Goal: Task Accomplishment & Management: Manage account settings

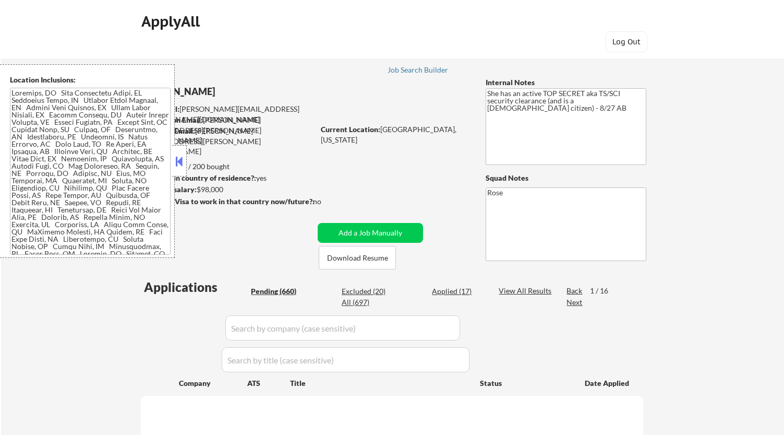
select select ""pending""
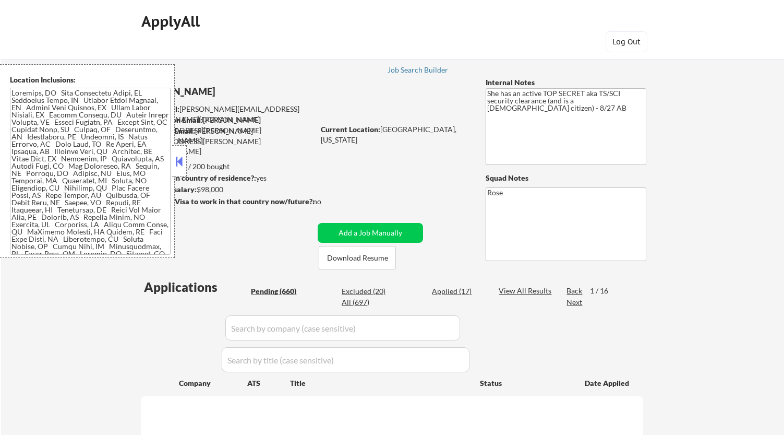
select select ""pending""
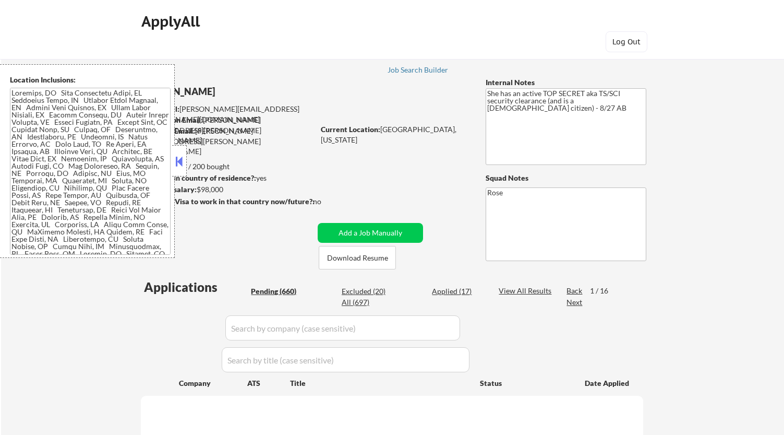
select select ""pending""
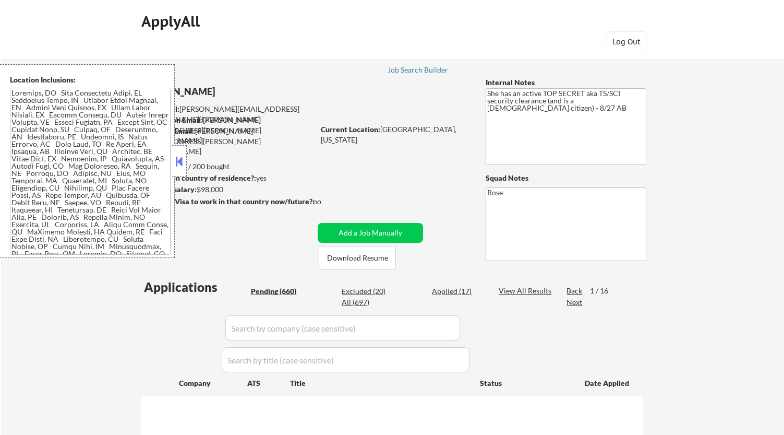
select select ""pending""
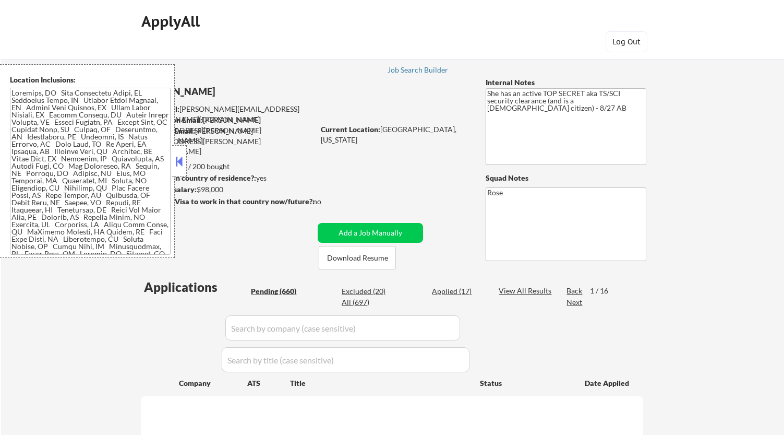
select select ""pending""
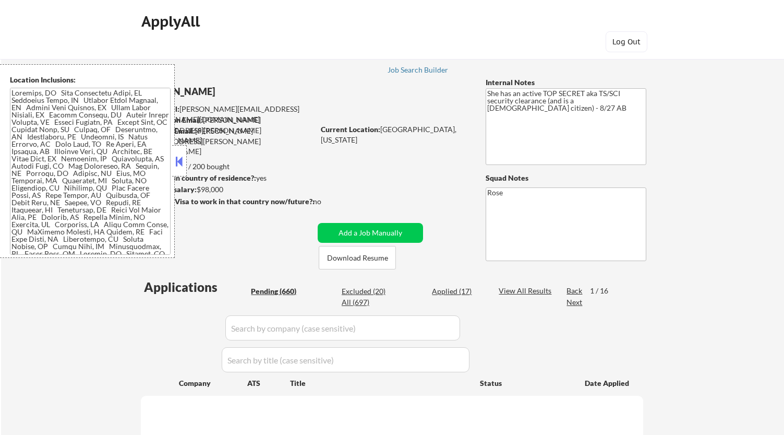
select select ""pending""
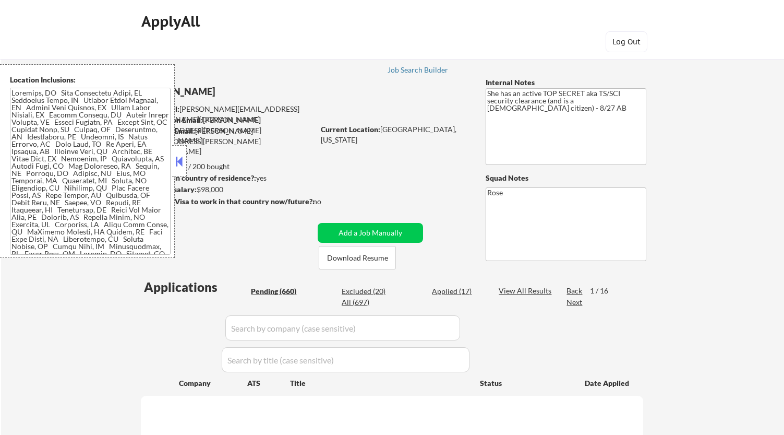
select select ""pending""
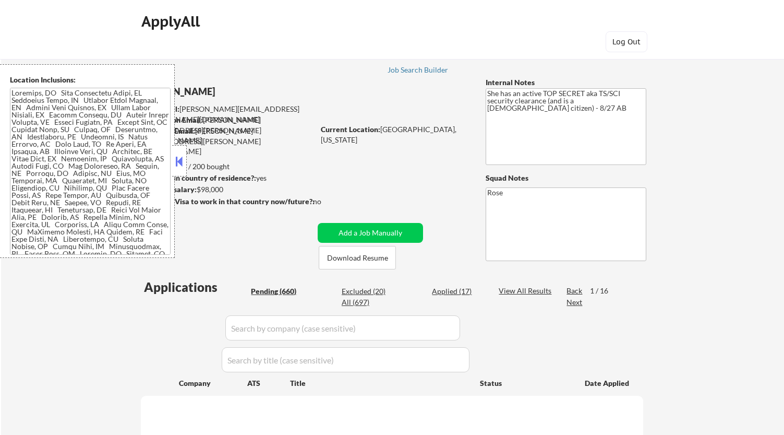
select select ""pending""
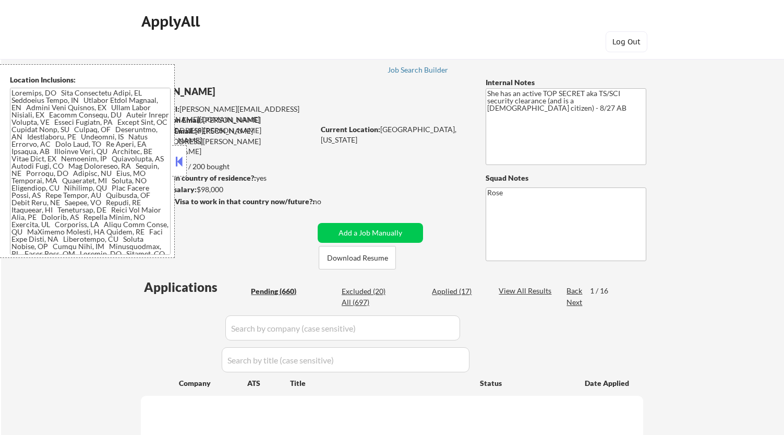
select select ""pending""
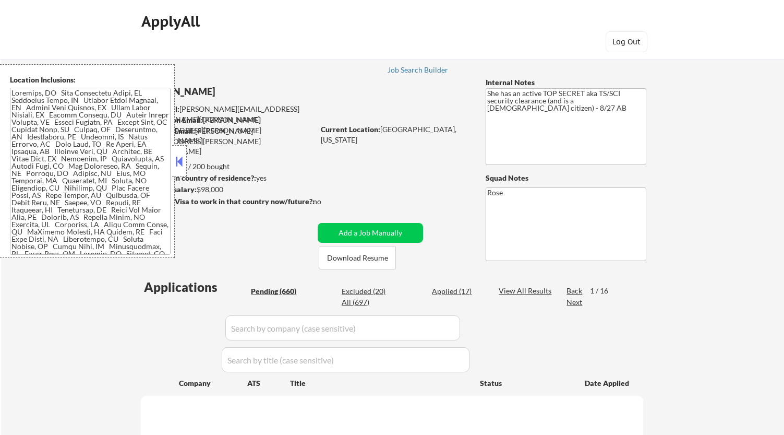
select select ""pending""
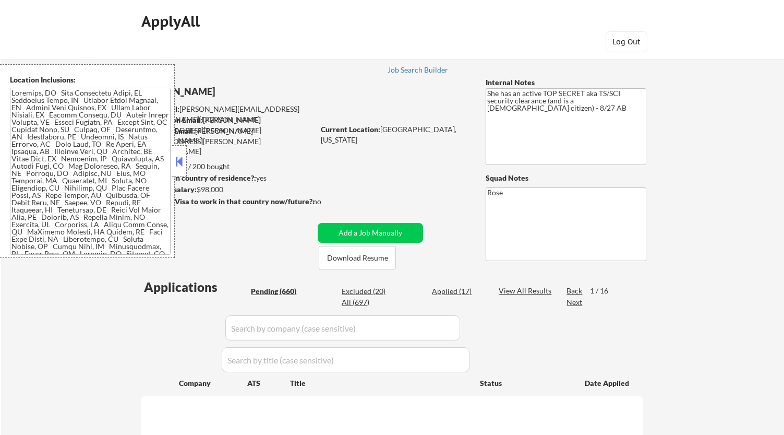
select select ""pending""
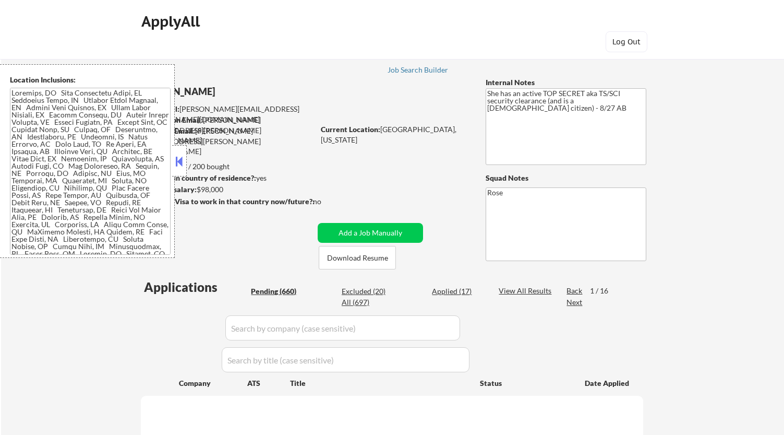
select select ""pending""
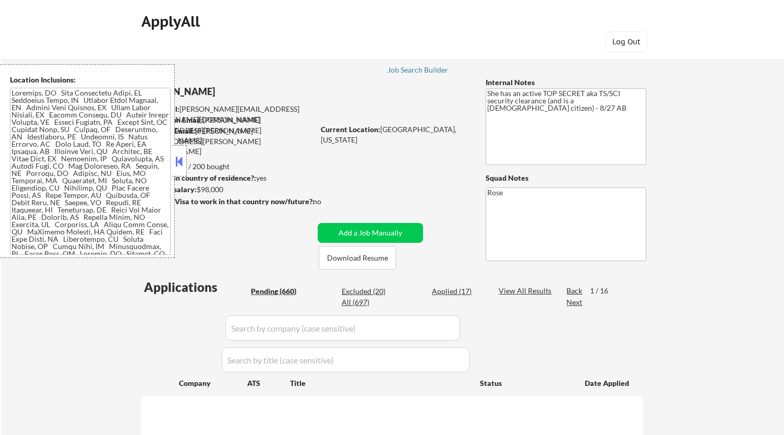
select select ""pending""
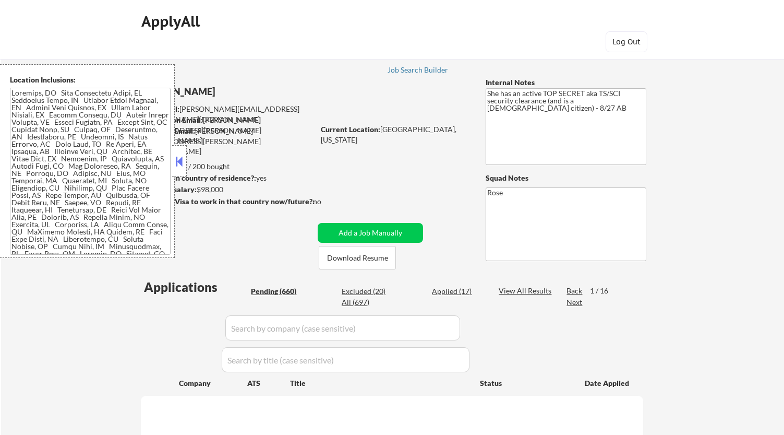
select select ""pending""
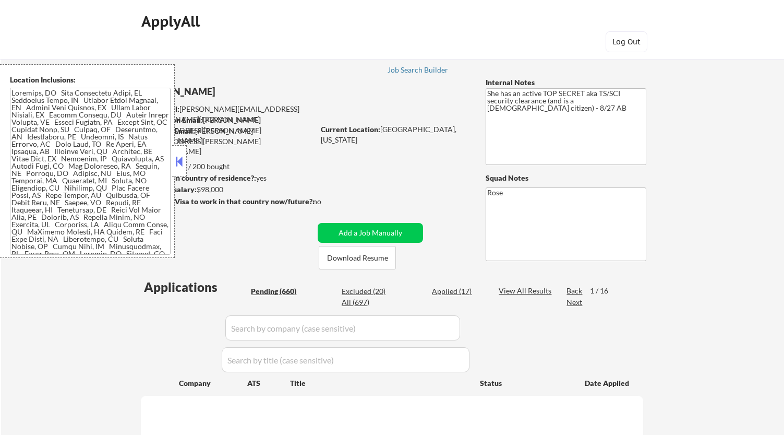
select select ""pending""
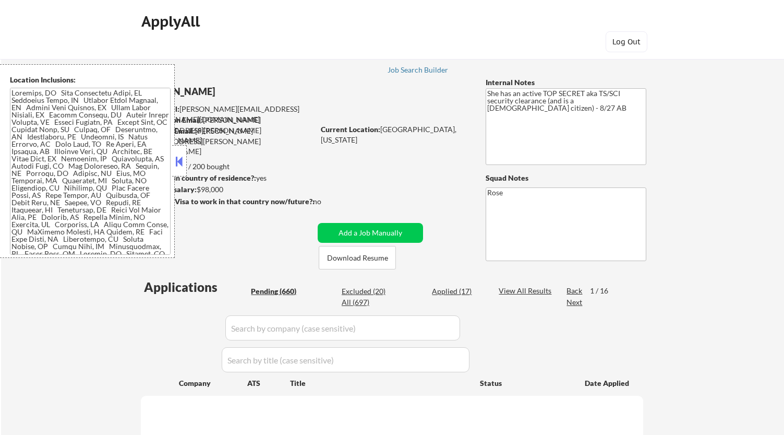
select select ""pending""
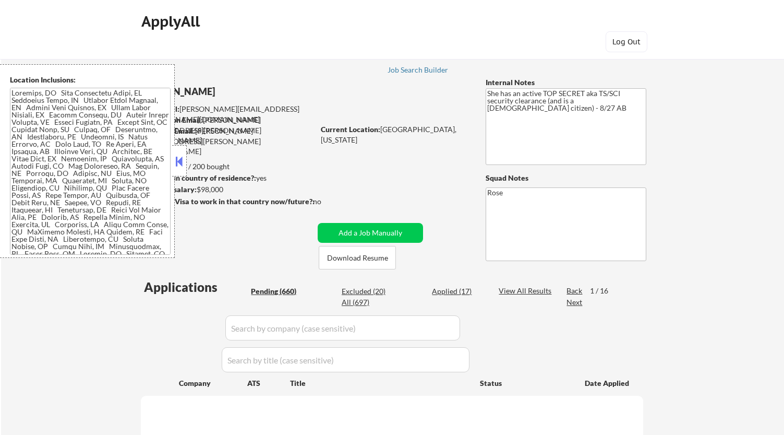
select select ""pending""
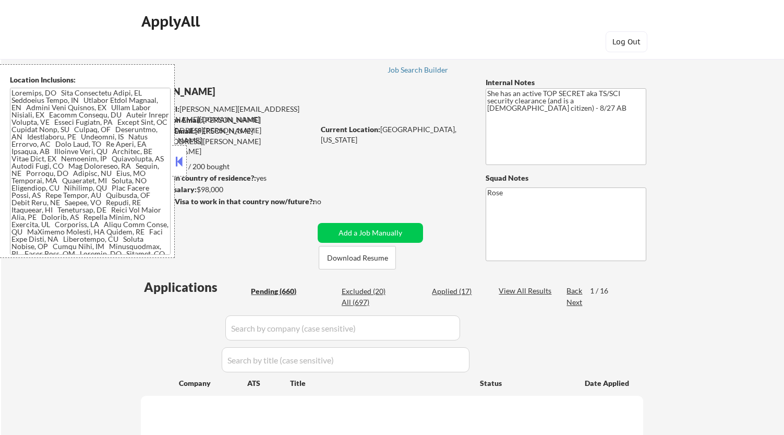
select select ""pending""
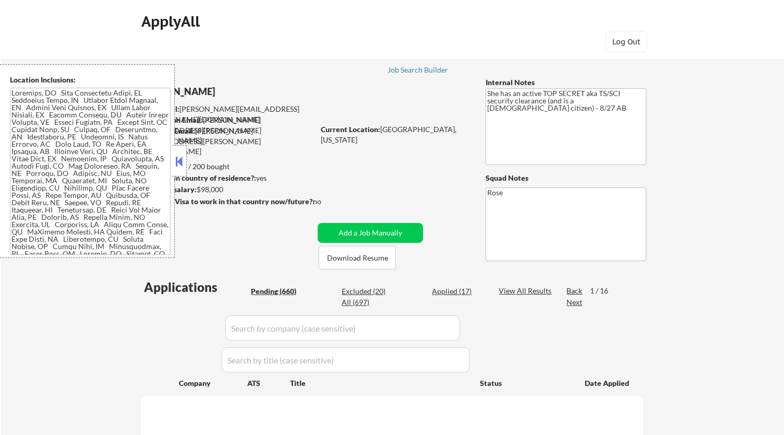
select select ""pending""
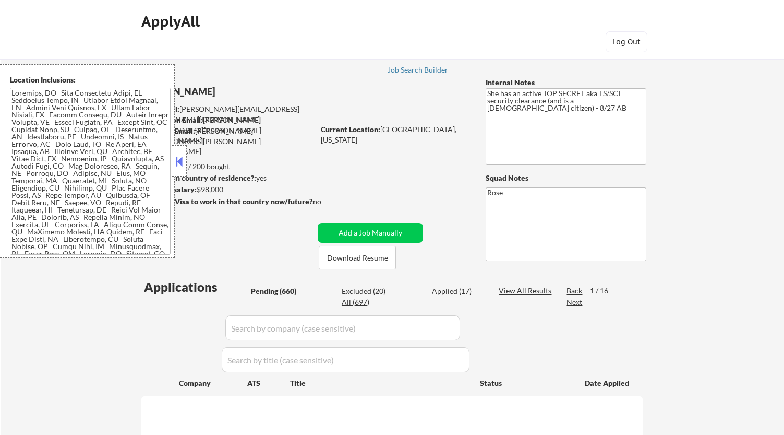
select select ""pending""
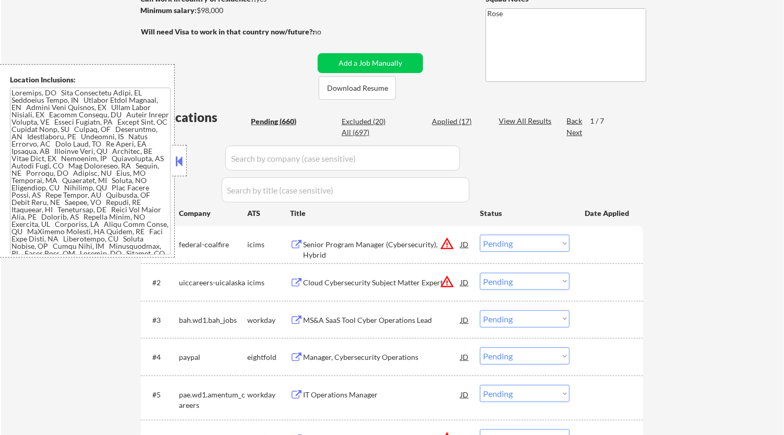
scroll to position [237, 0]
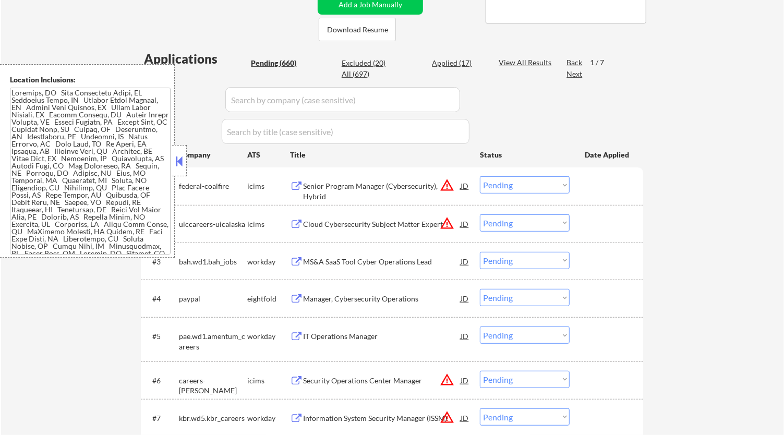
click at [176, 162] on button at bounding box center [179, 161] width 11 height 16
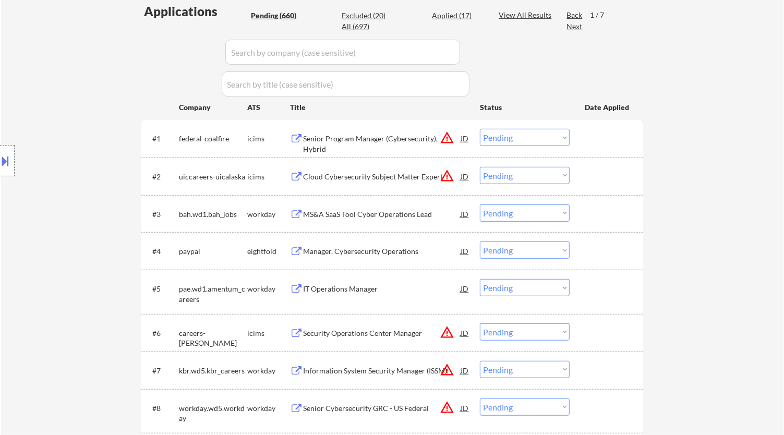
scroll to position [295, 0]
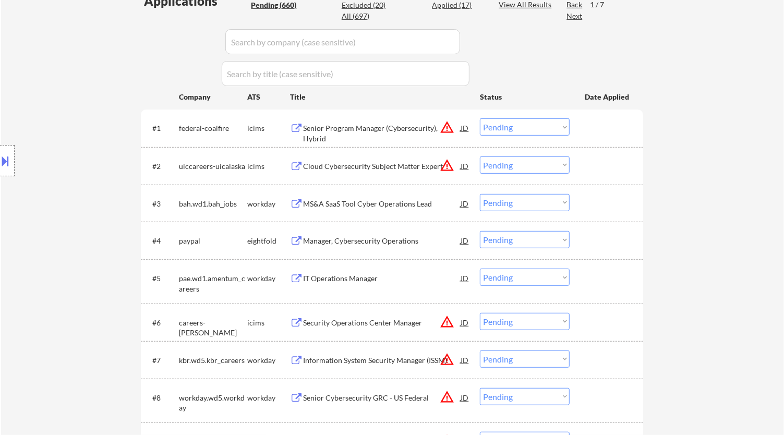
click at [373, 129] on div "Senior Program Manager (Cybersecurity), Hybrid" at bounding box center [382, 133] width 158 height 20
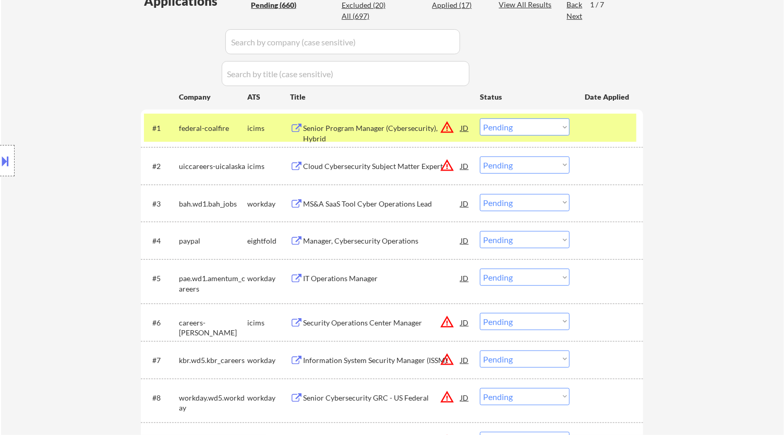
select select ""pending""
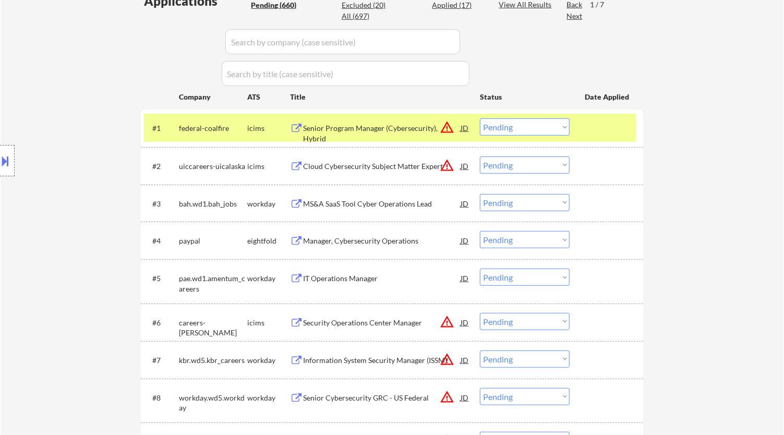
select select ""pending""
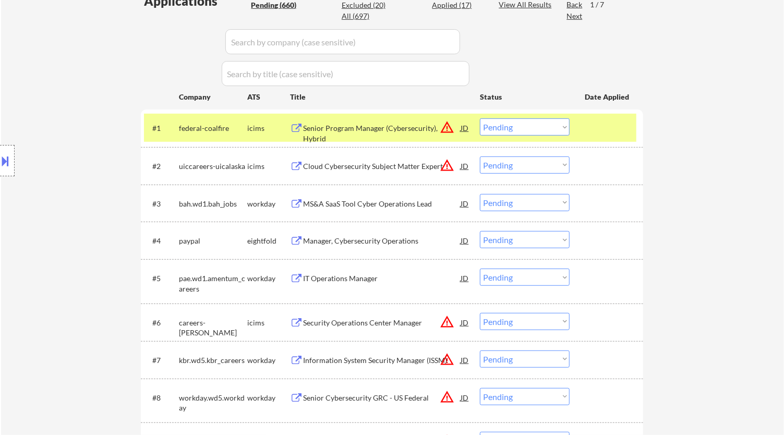
select select ""pending""
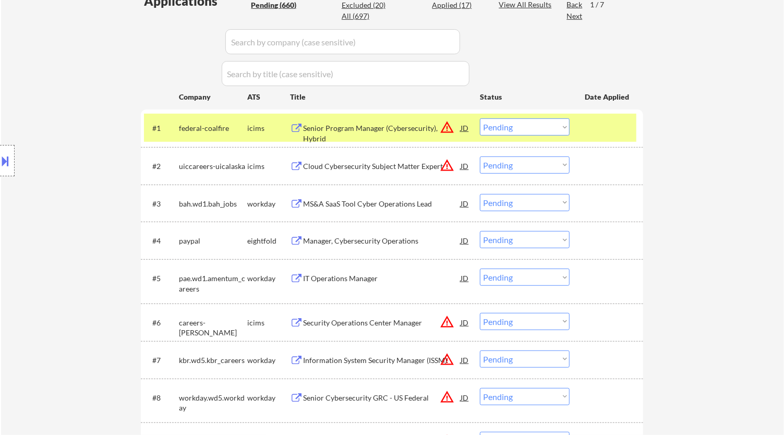
select select ""pending""
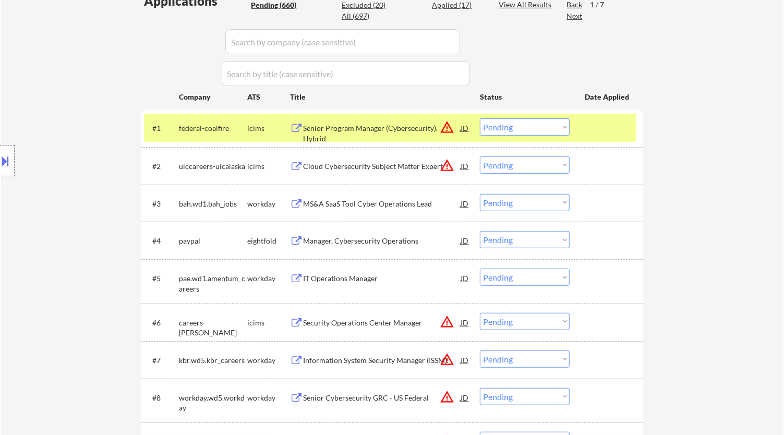
select select ""pending""
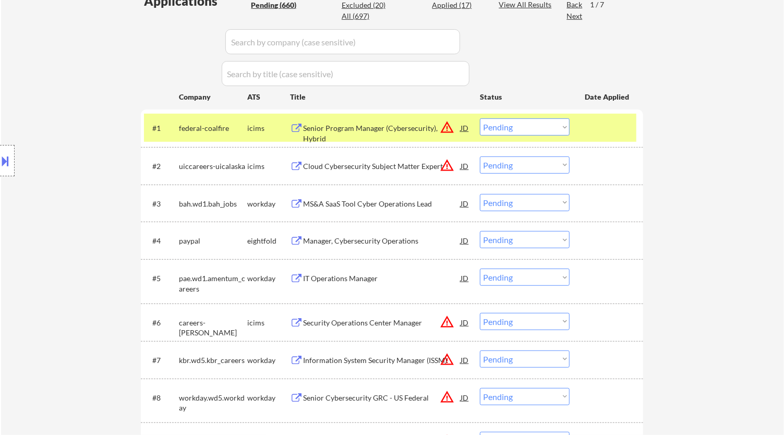
select select ""pending""
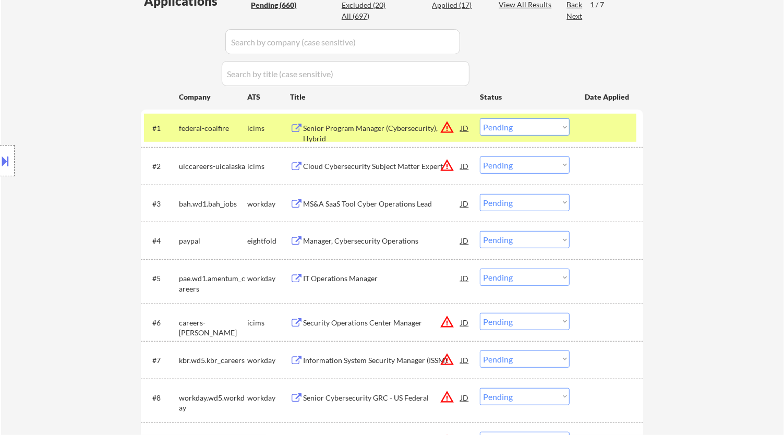
select select ""pending""
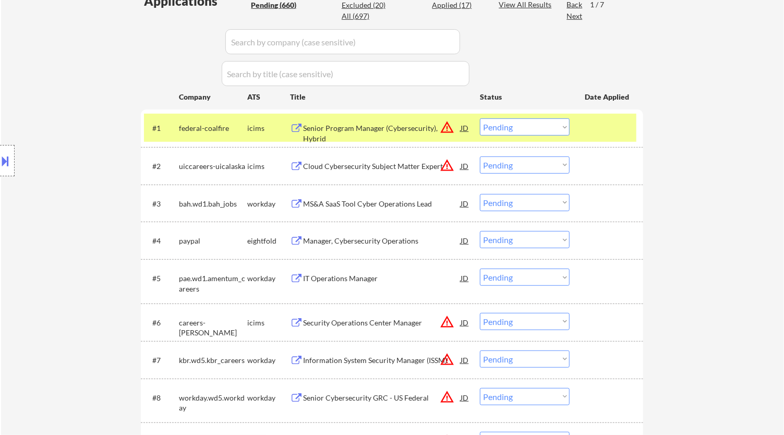
select select ""pending""
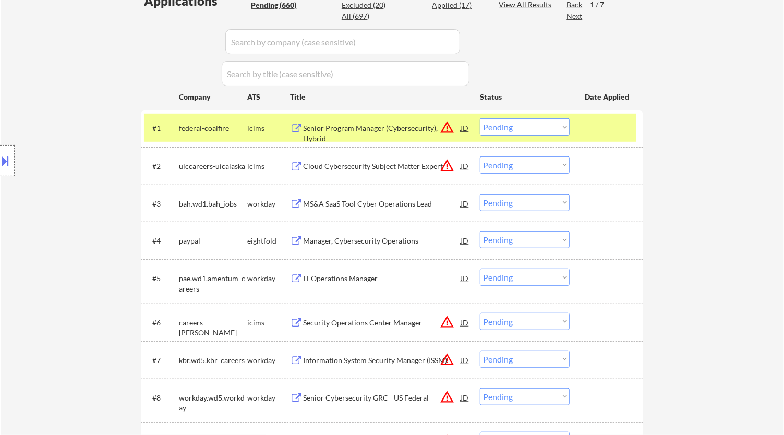
select select ""pending""
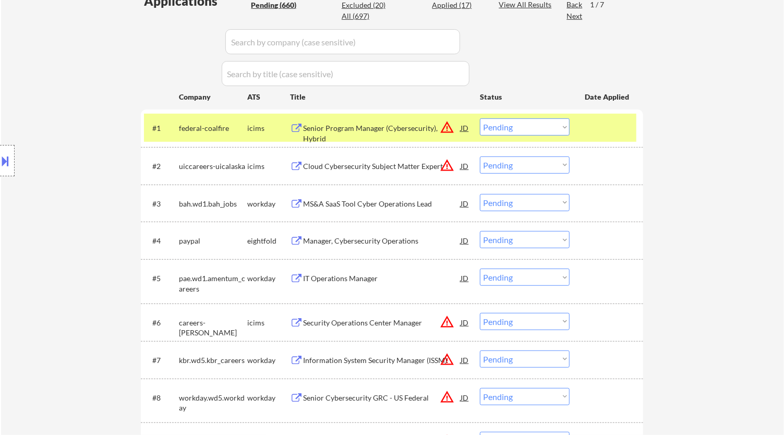
select select ""pending""
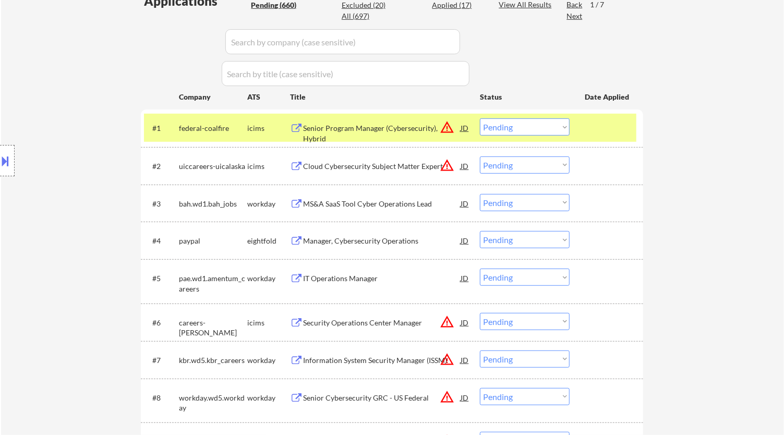
select select ""pending""
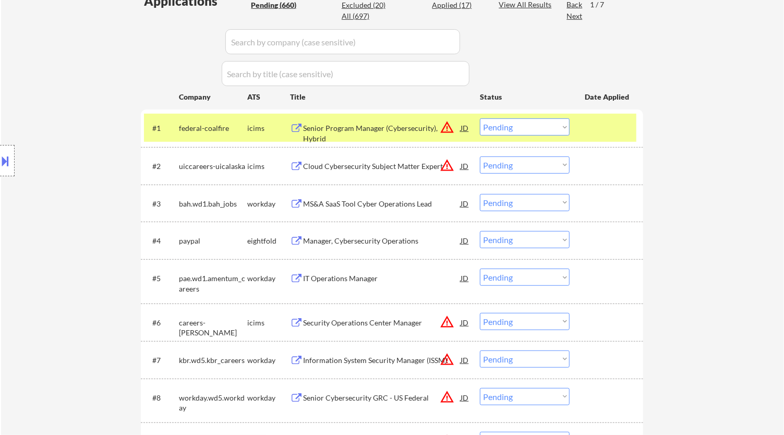
select select ""pending""
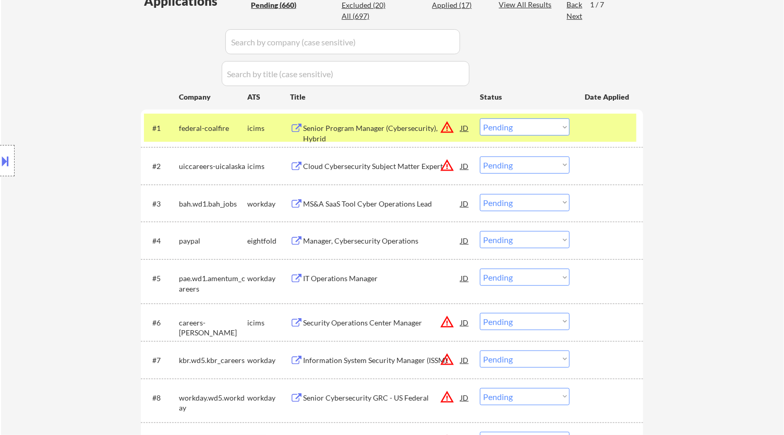
select select ""pending""
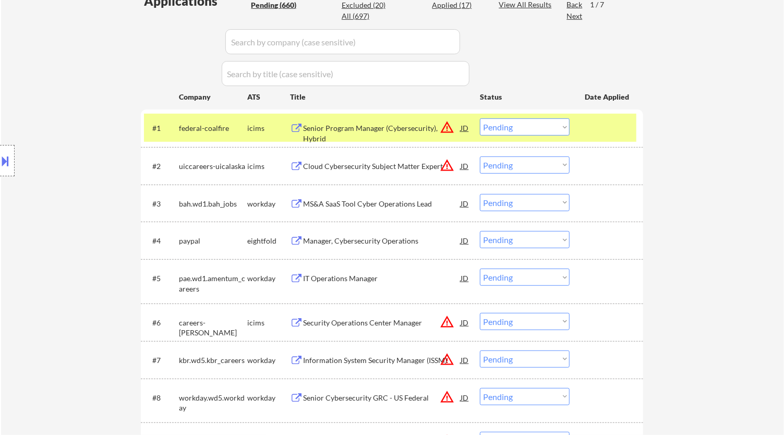
select select ""pending""
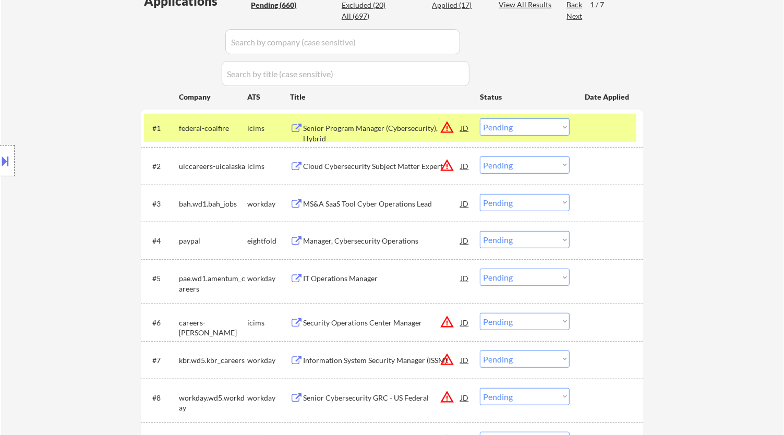
select select ""pending""
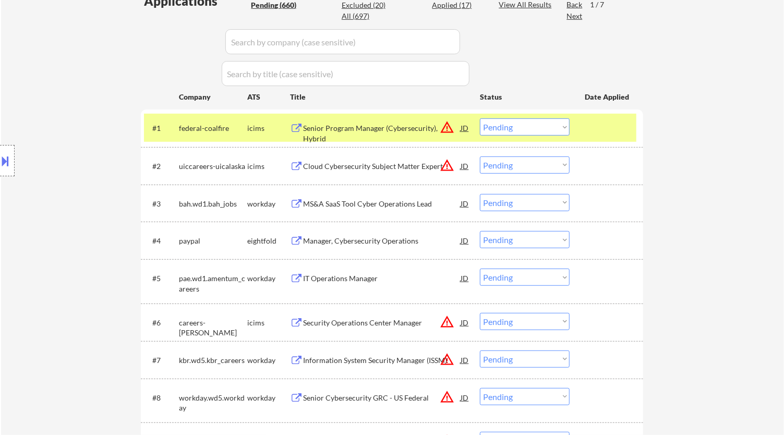
select select ""pending""
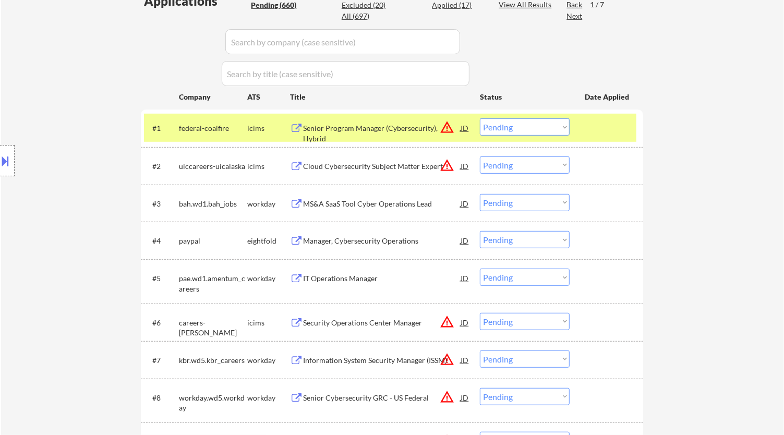
select select ""pending""
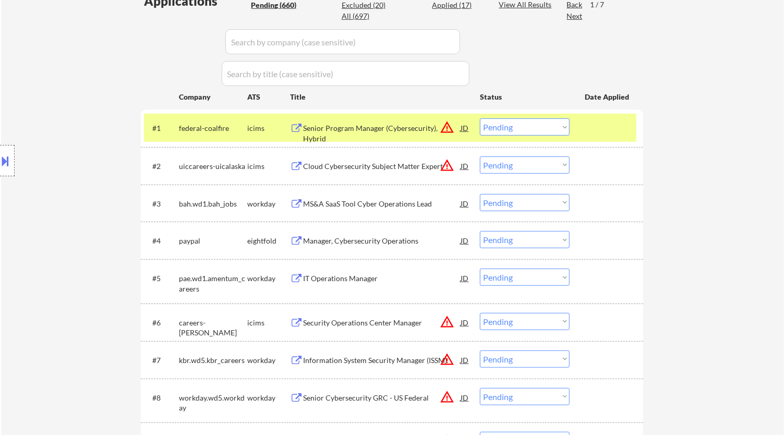
select select ""pending""
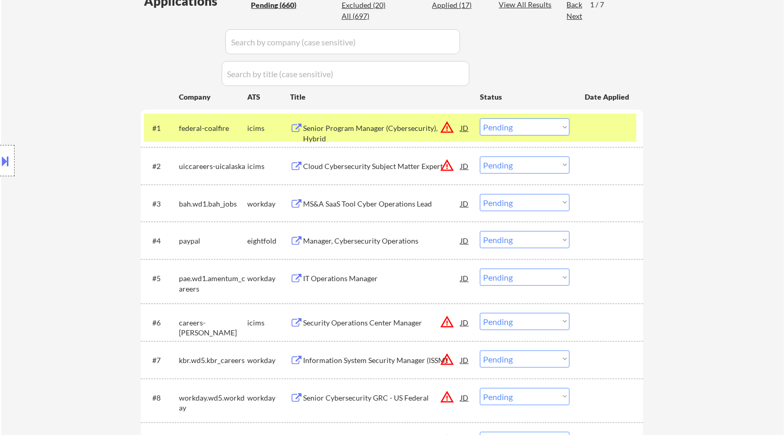
select select ""pending""
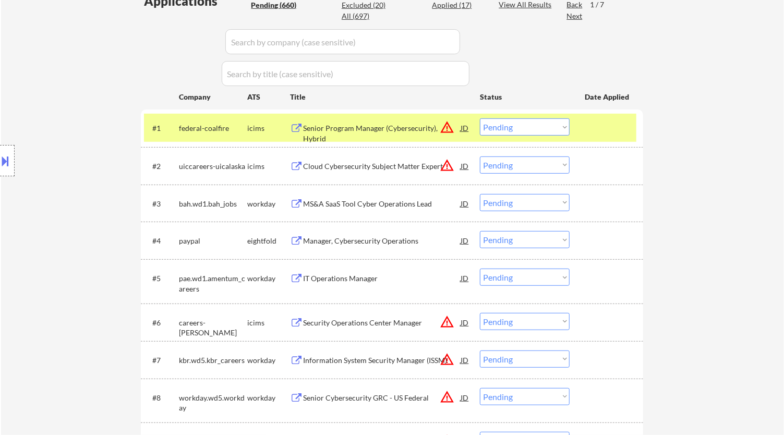
select select ""pending""
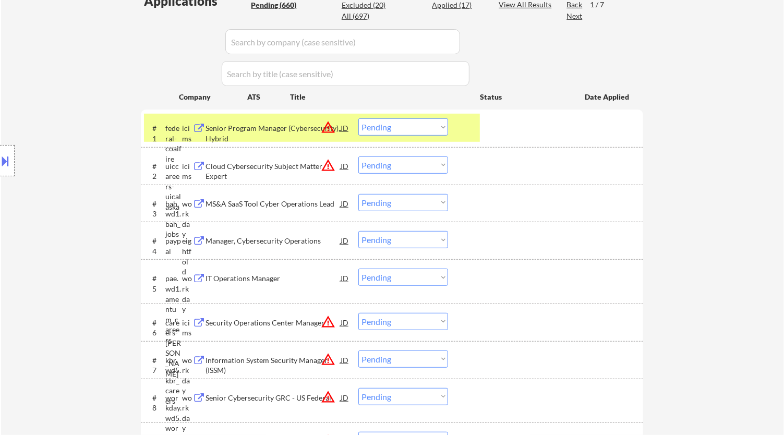
click at [426, 127] on select "Choose an option... Pending Applied Excluded (Questions) Excluded (Expired) Exc…" at bounding box center [403, 126] width 90 height 17
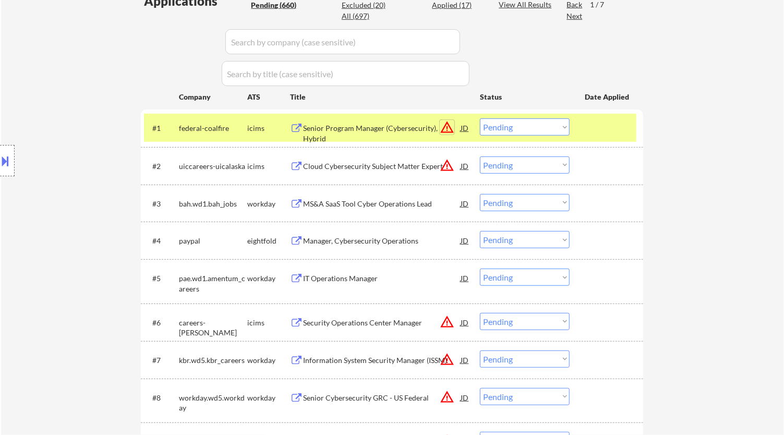
click at [440, 125] on button "warning_amber" at bounding box center [447, 127] width 15 height 15
click at [525, 124] on select "Choose an option... Pending Applied Excluded (Questions) Excluded (Expired) Exc…" at bounding box center [525, 126] width 90 height 17
click at [554, 123] on div at bounding box center [392, 217] width 784 height 435
click at [566, 126] on select "Choose an option... Pending Applied Excluded (Questions) Excluded (Expired) Exc…" at bounding box center [525, 126] width 90 height 17
click at [480, 118] on select "Choose an option... Pending Applied Excluded (Questions) Excluded (Expired) Exc…" at bounding box center [525, 126] width 90 height 17
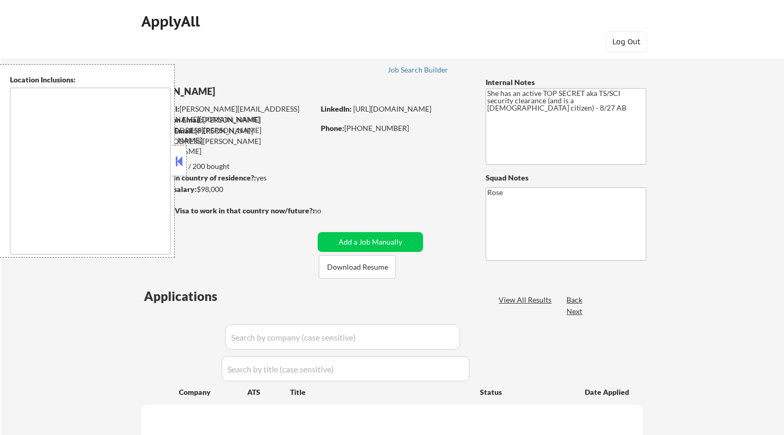
scroll to position [337, 0]
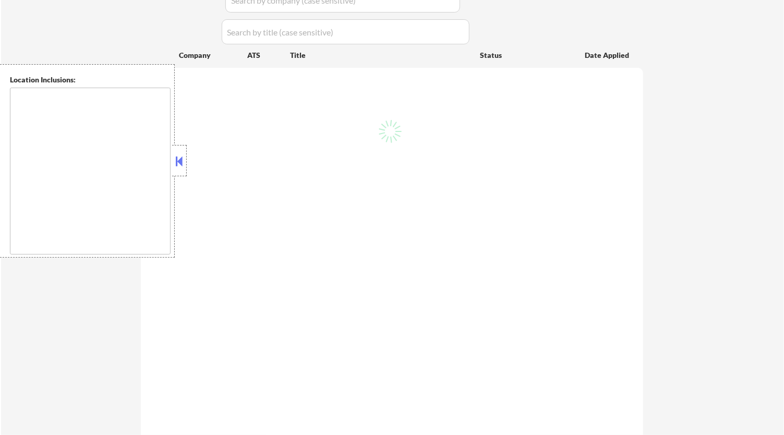
type textarea "[GEOGRAPHIC_DATA], [GEOGRAPHIC_DATA] [GEOGRAPHIC_DATA], [GEOGRAPHIC_DATA] [GEOG…"
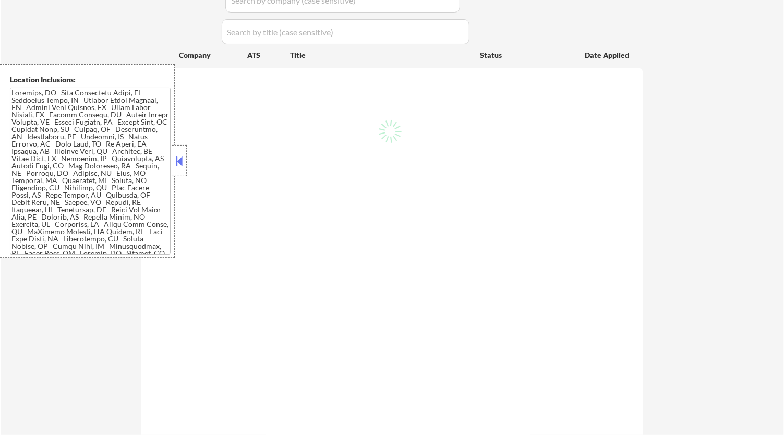
select select ""pending""
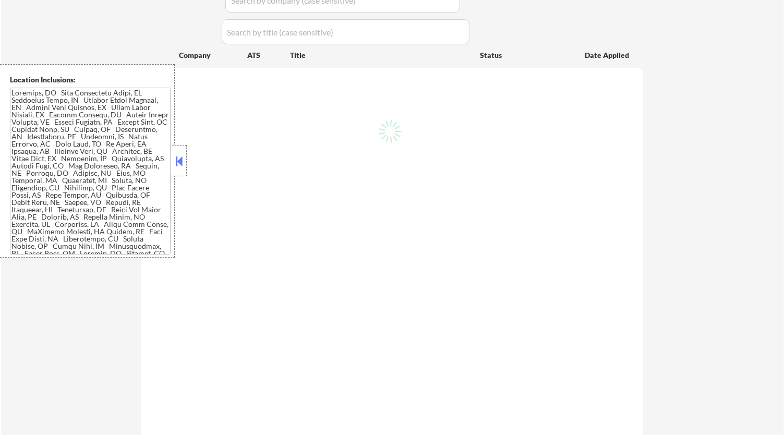
select select ""pending""
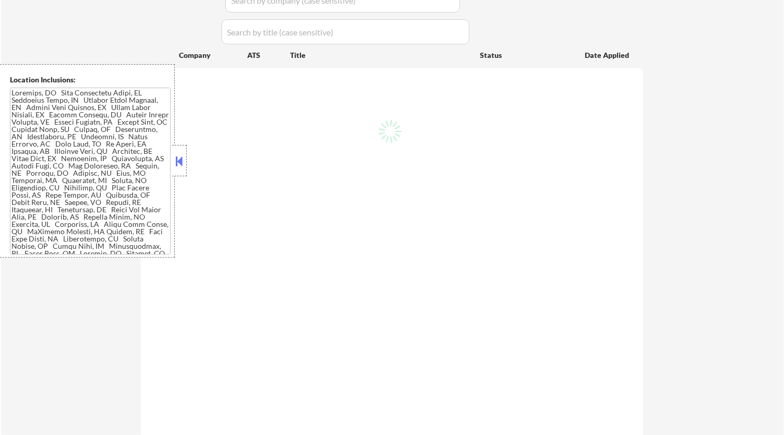
select select ""pending""
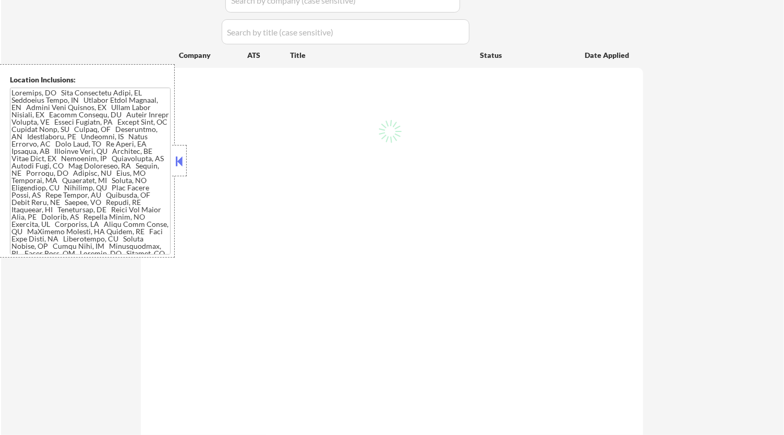
select select ""pending""
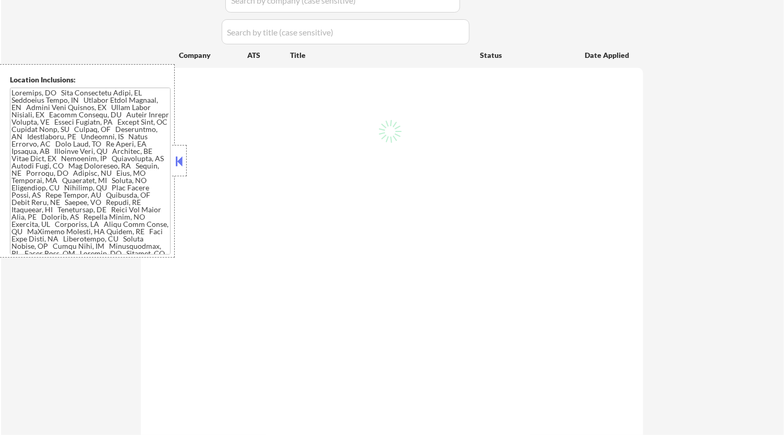
select select ""pending""
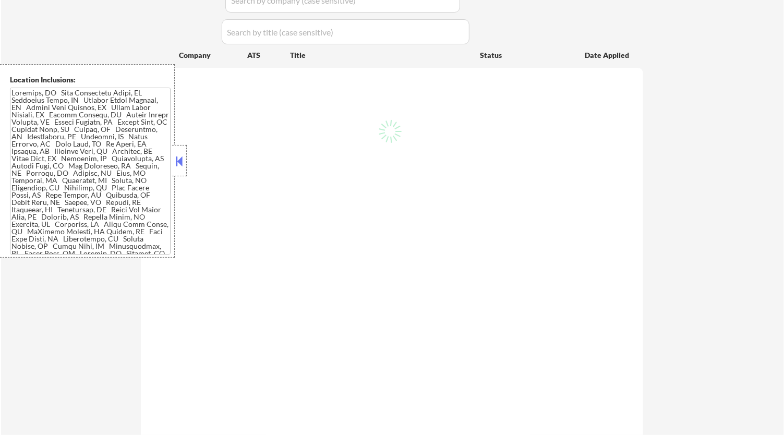
select select ""pending""
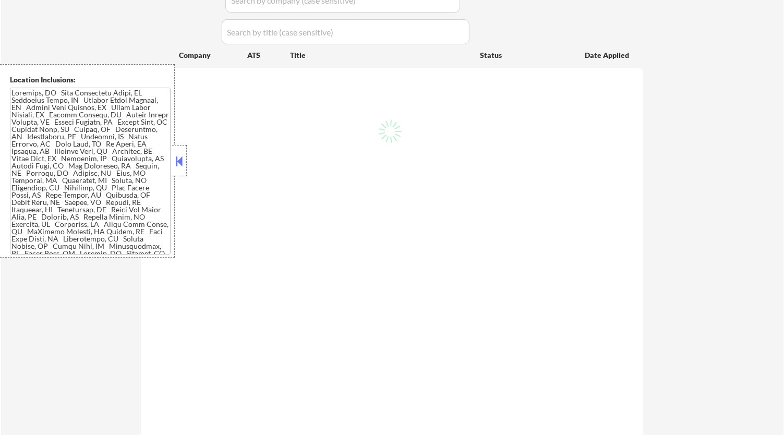
select select ""pending""
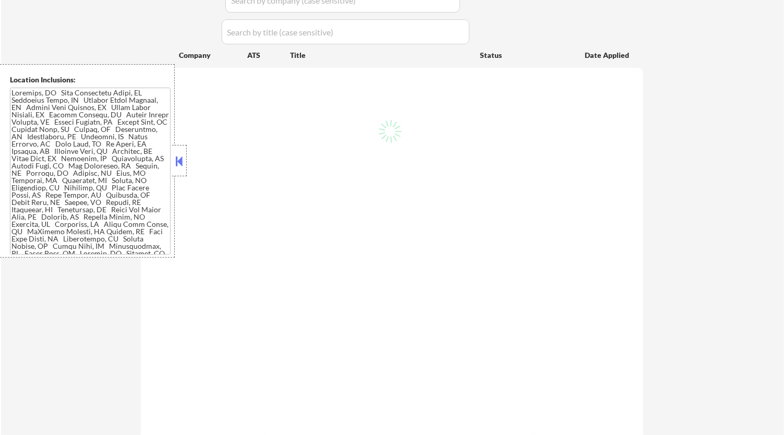
select select ""pending""
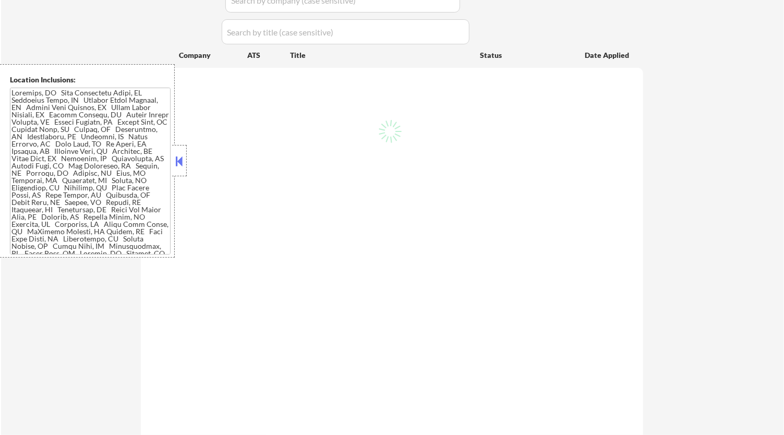
select select ""pending""
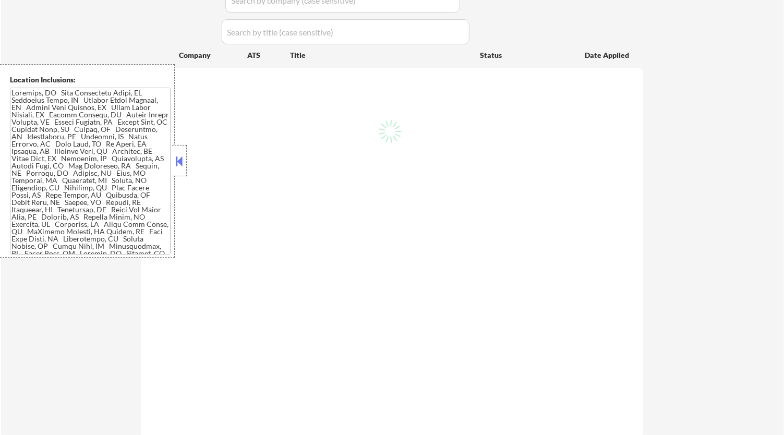
select select ""pending""
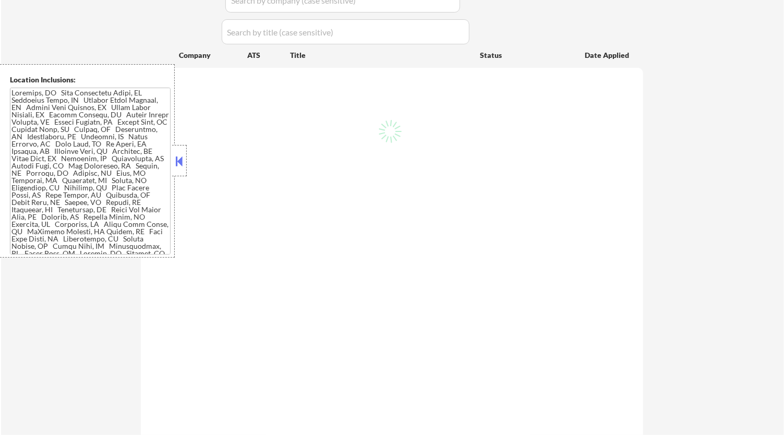
select select ""pending""
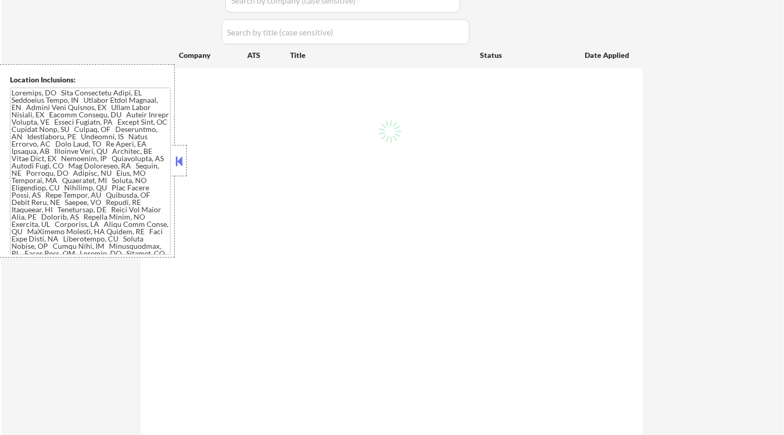
select select ""pending""
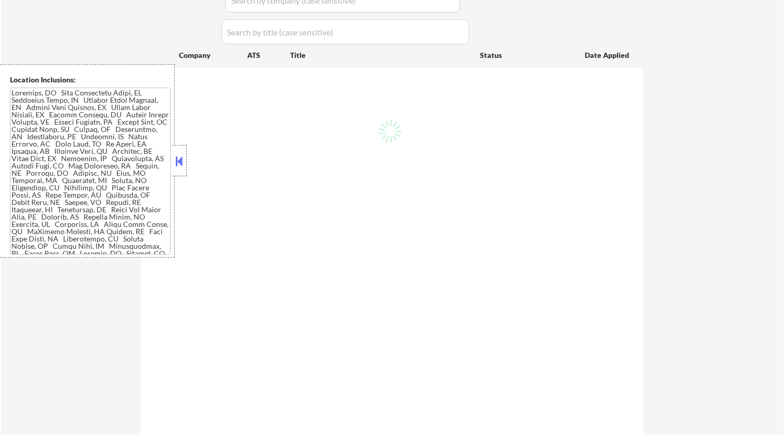
select select ""pending""
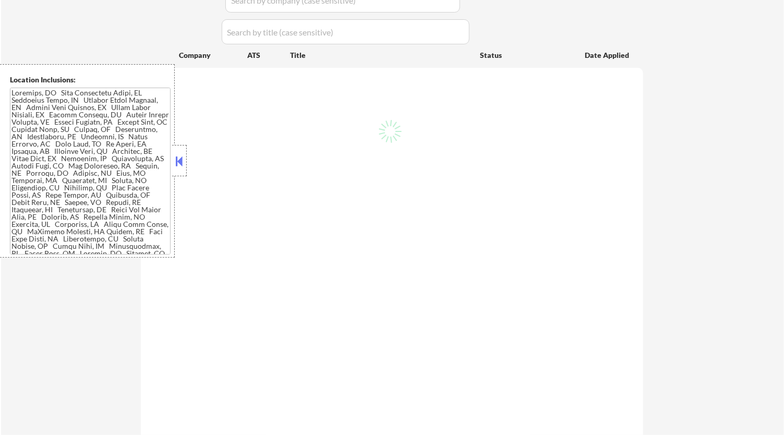
select select ""pending""
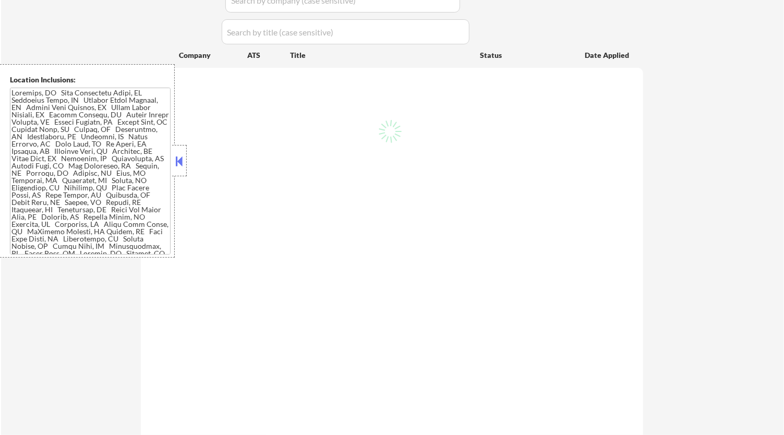
select select ""pending""
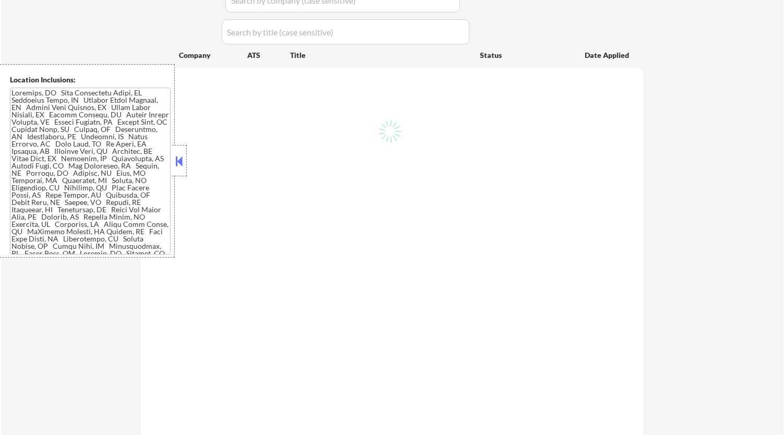
select select ""pending""
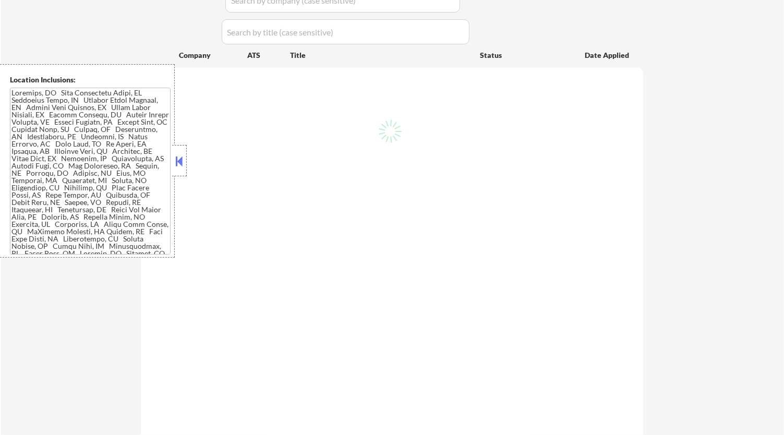
select select ""pending""
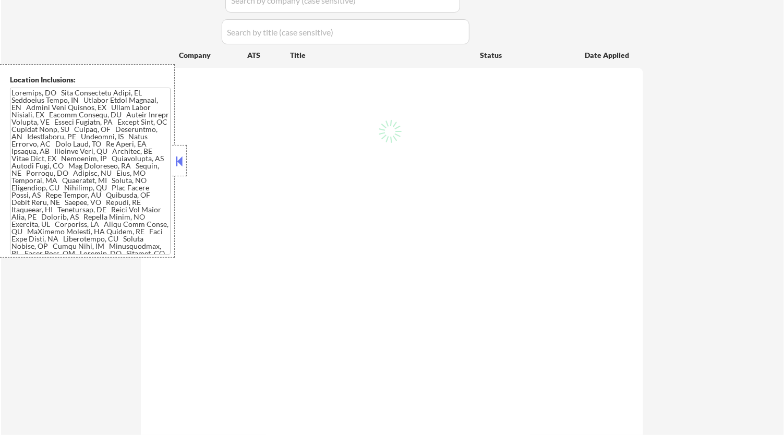
select select ""pending""
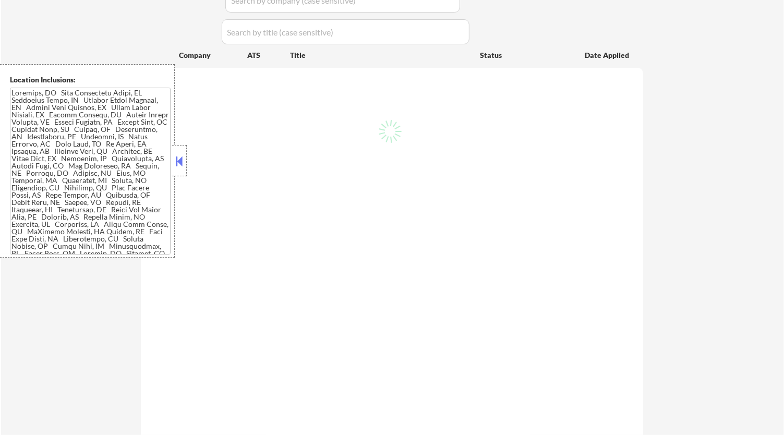
select select ""pending""
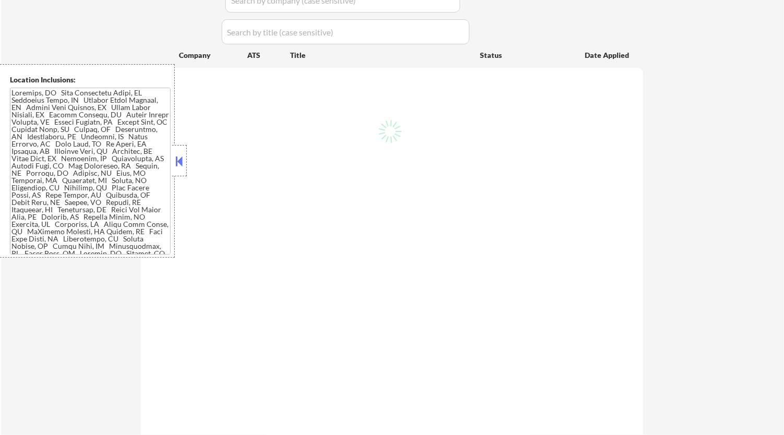
select select ""pending""
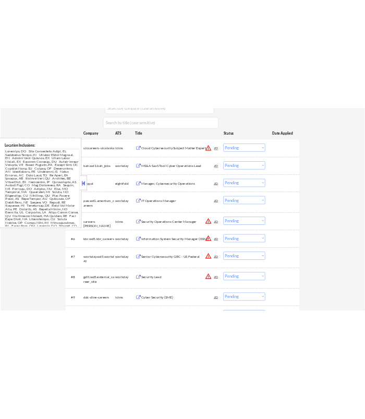
scroll to position [295, 0]
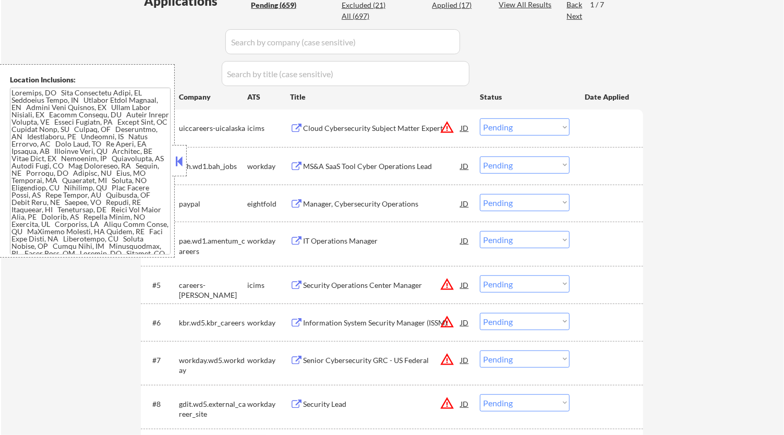
click at [183, 164] on button at bounding box center [179, 161] width 11 height 16
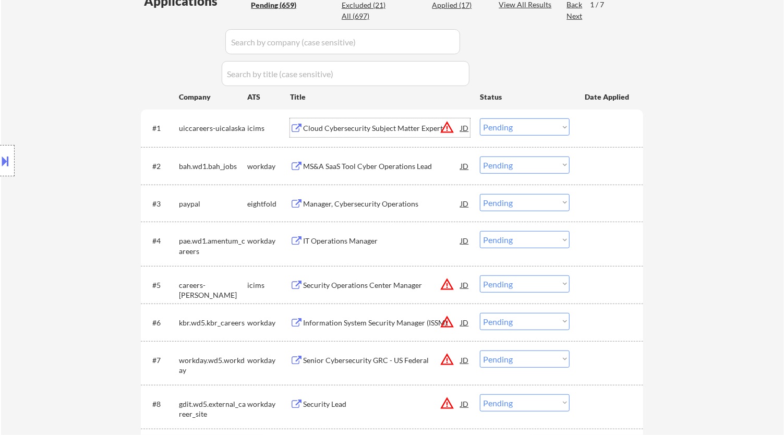
click at [403, 133] on div "Cloud Cybersecurity Subject Matter Expert" at bounding box center [382, 128] width 158 height 10
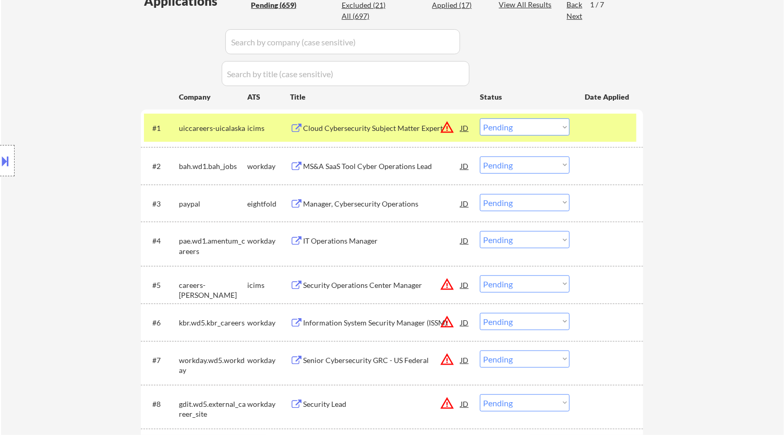
select select ""pending""
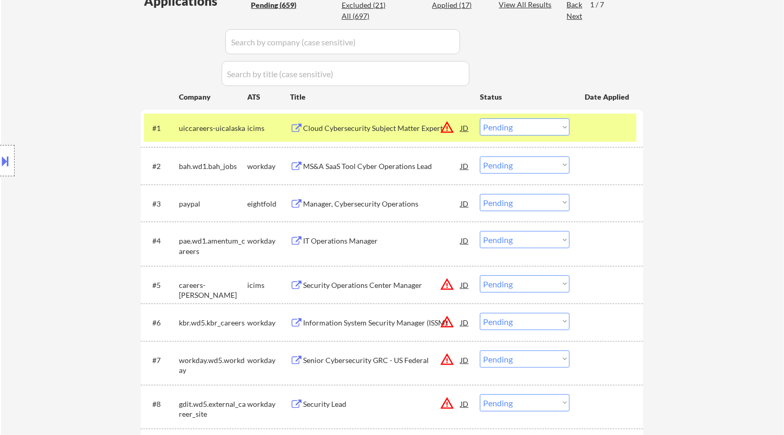
select select ""pending""
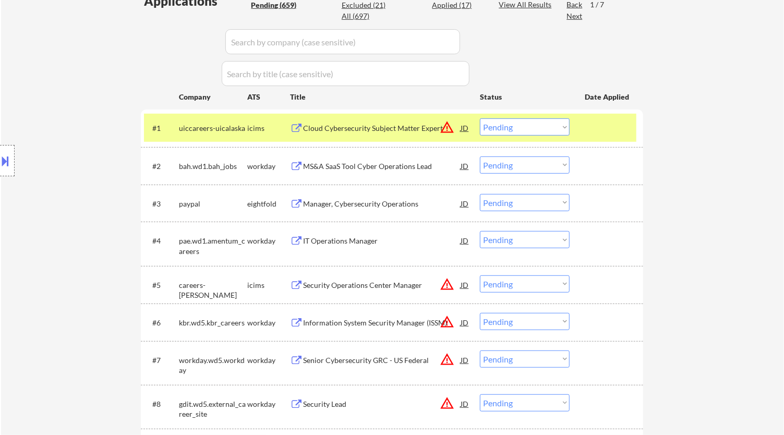
select select ""pending""
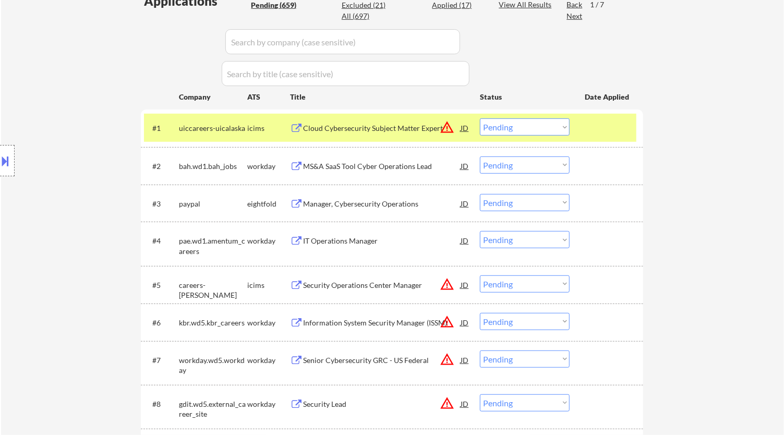
select select ""pending""
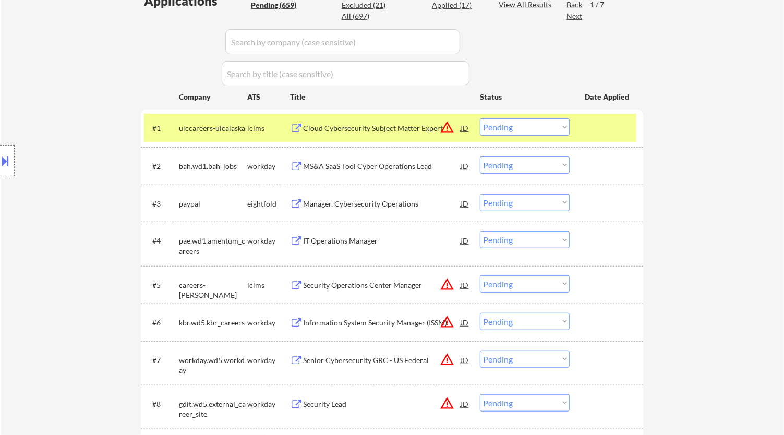
select select ""pending""
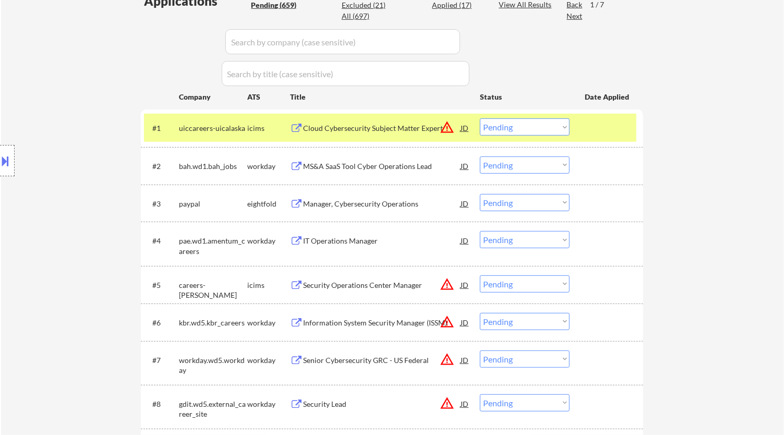
select select ""pending""
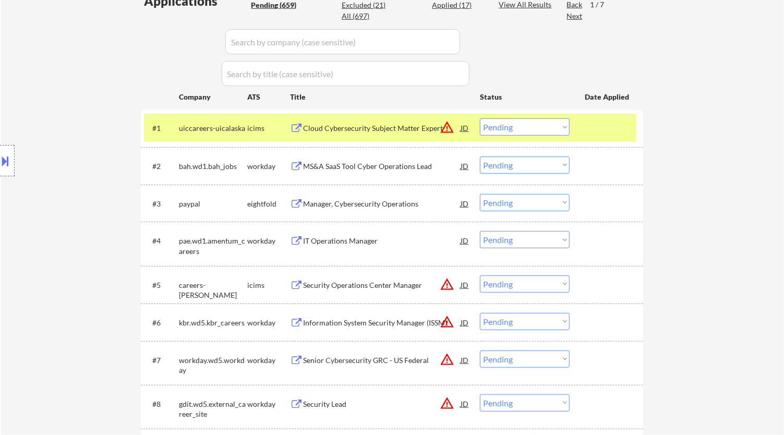
select select ""pending""
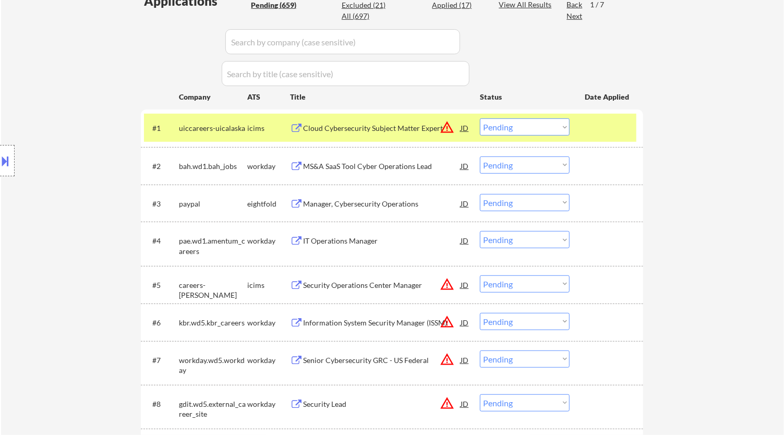
select select ""pending""
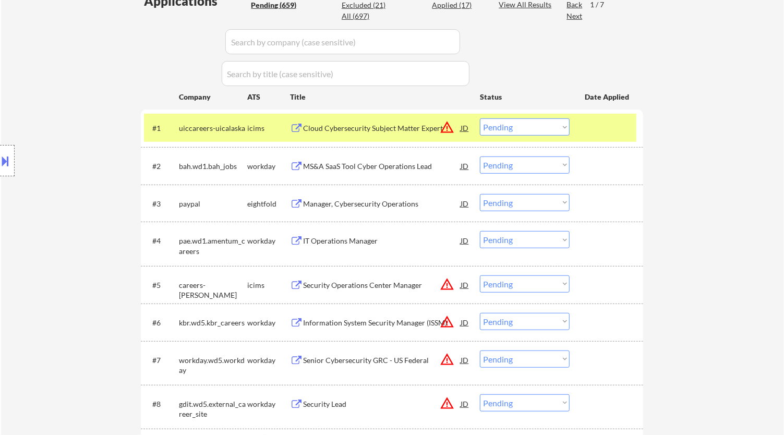
select select ""pending""
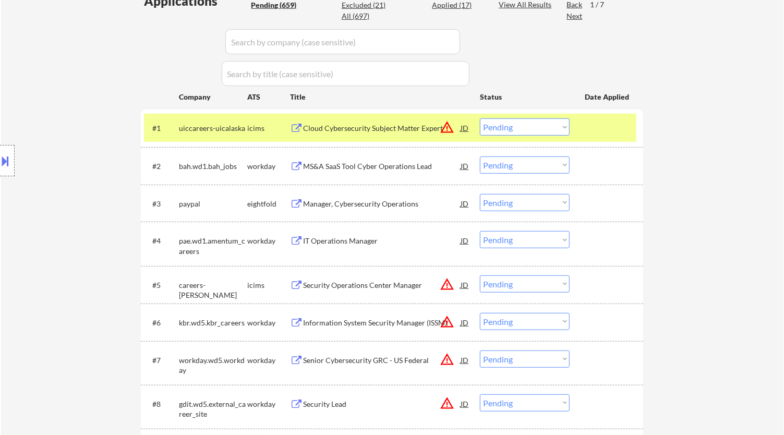
select select ""pending""
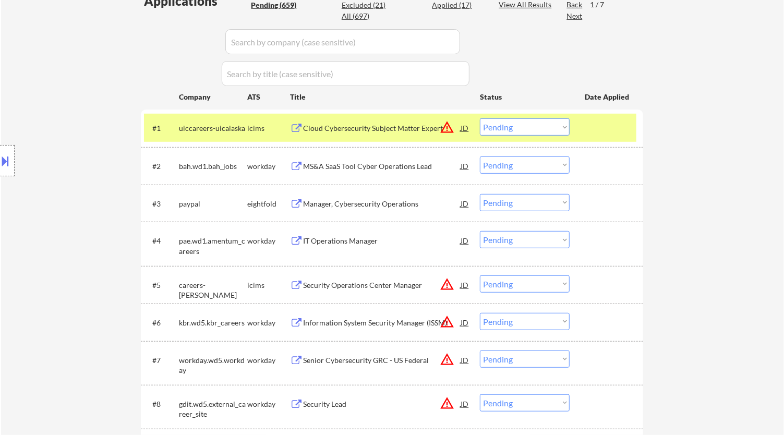
select select ""pending""
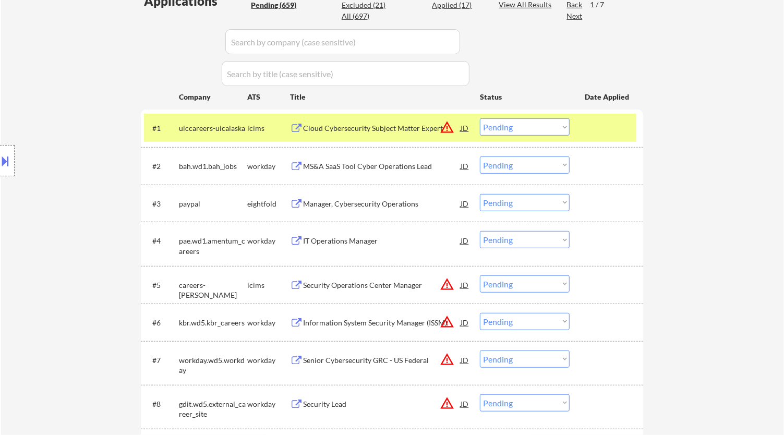
select select ""pending""
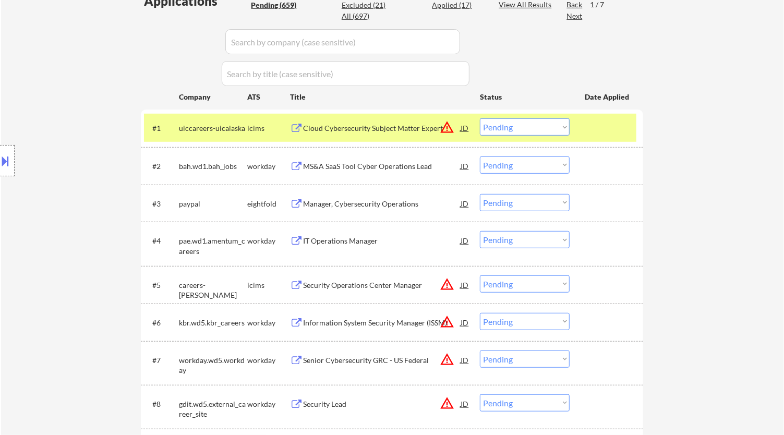
select select ""pending""
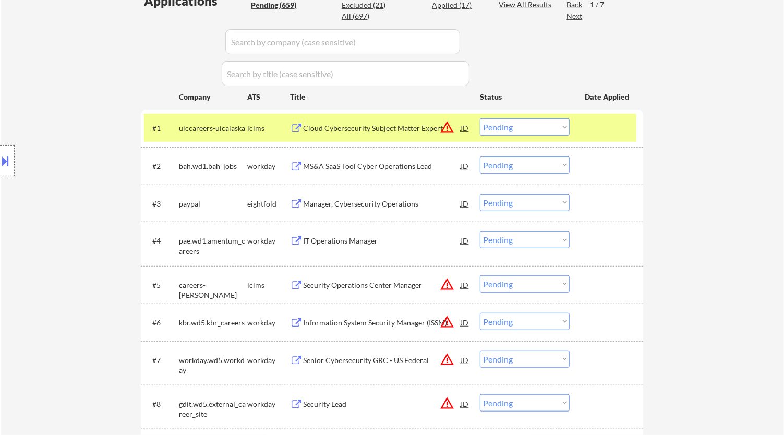
select select ""pending""
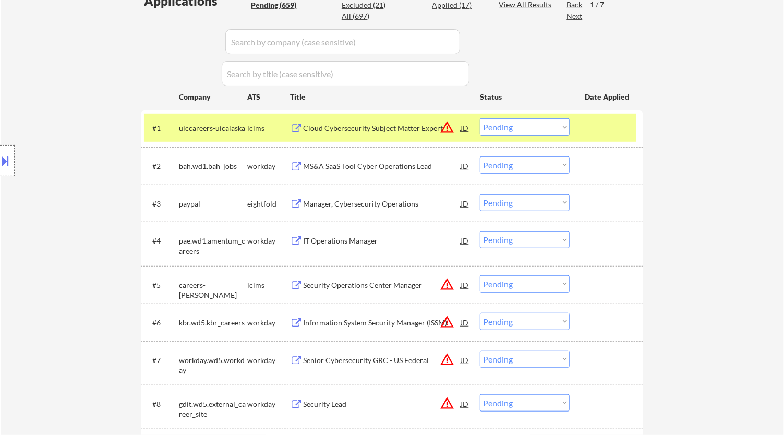
select select ""pending""
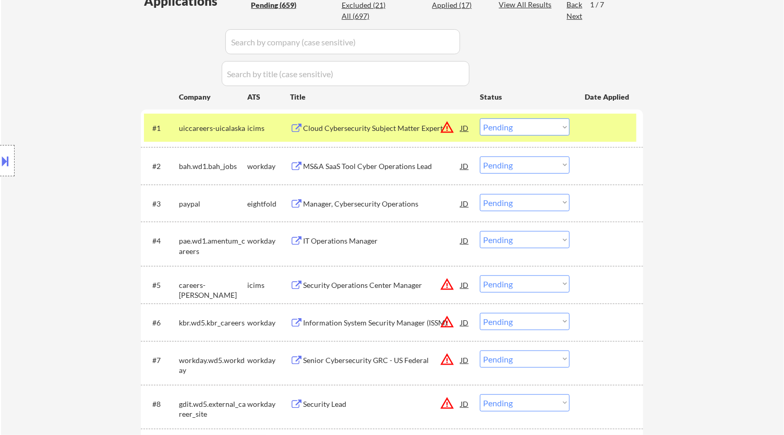
select select ""pending""
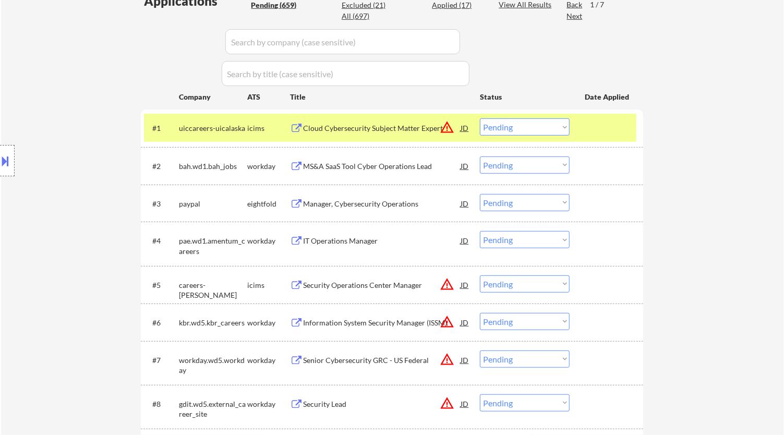
select select ""pending""
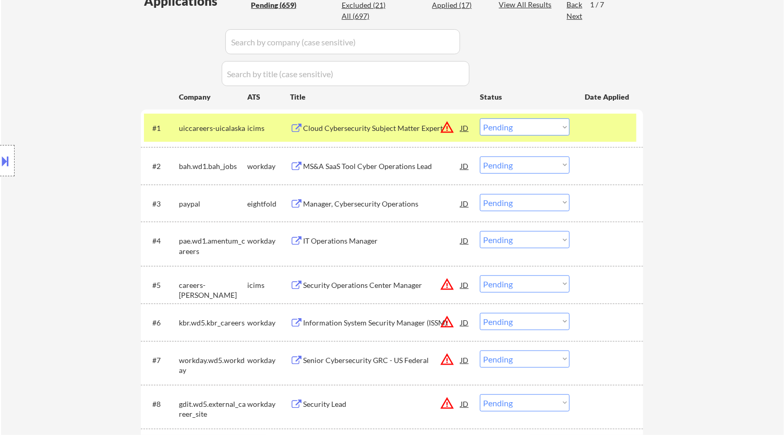
select select ""pending""
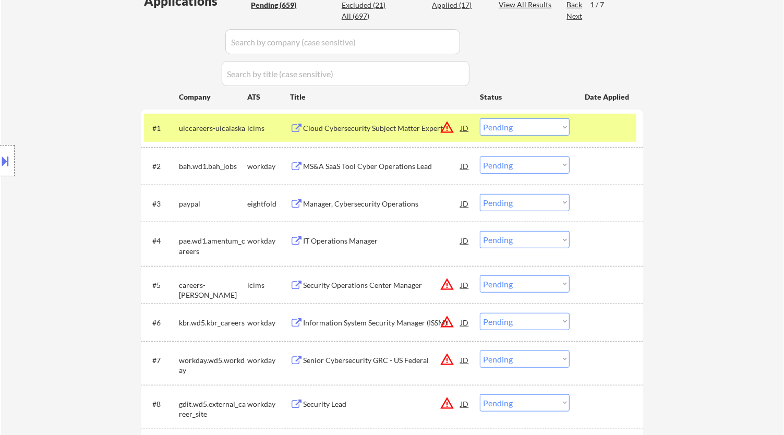
select select ""pending""
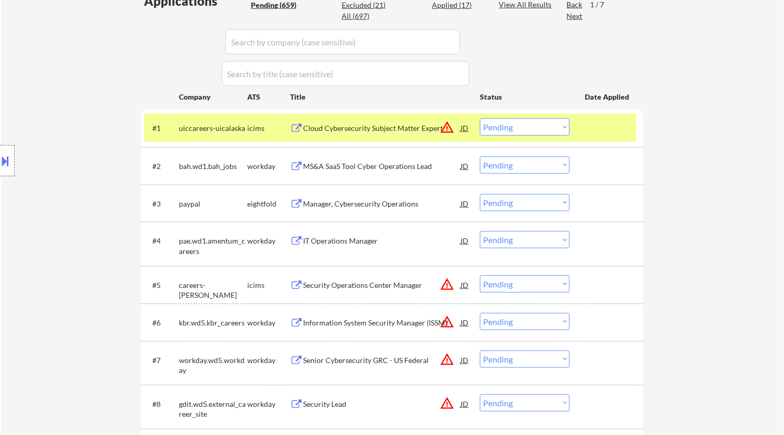
select select ""pending""
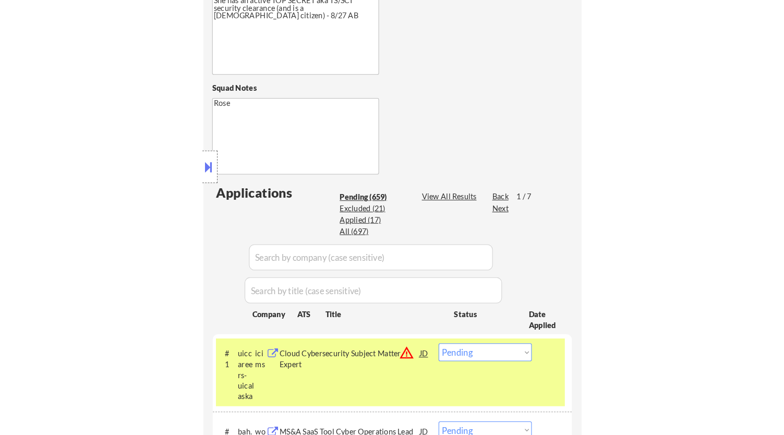
scroll to position [411, 0]
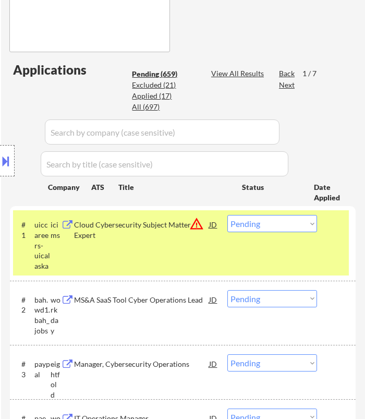
click at [312, 223] on select "Choose an option... Pending Applied Excluded (Questions) Excluded (Expired) Exc…" at bounding box center [272, 223] width 90 height 17
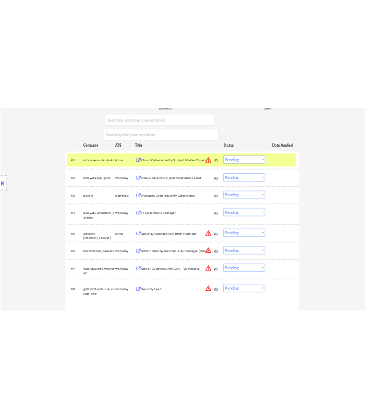
scroll to position [237, 0]
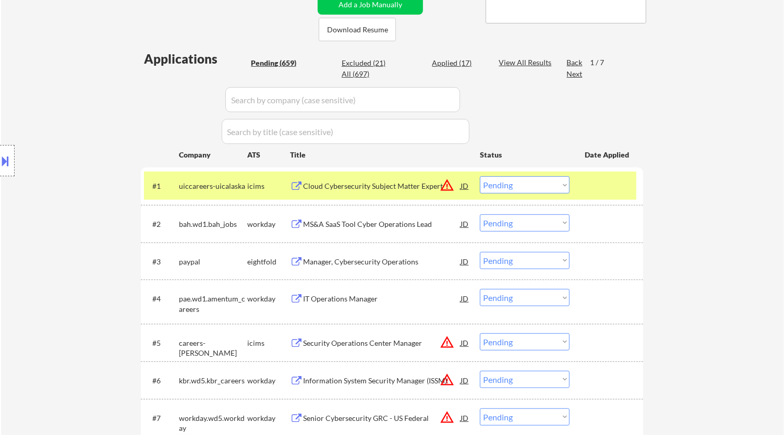
click at [544, 183] on select "Choose an option... Pending Applied Excluded (Questions) Excluded (Expired) Exc…" at bounding box center [525, 184] width 90 height 17
click at [480, 176] on select "Choose an option... Pending Applied Excluded (Questions) Excluded (Expired) Exc…" at bounding box center [525, 184] width 90 height 17
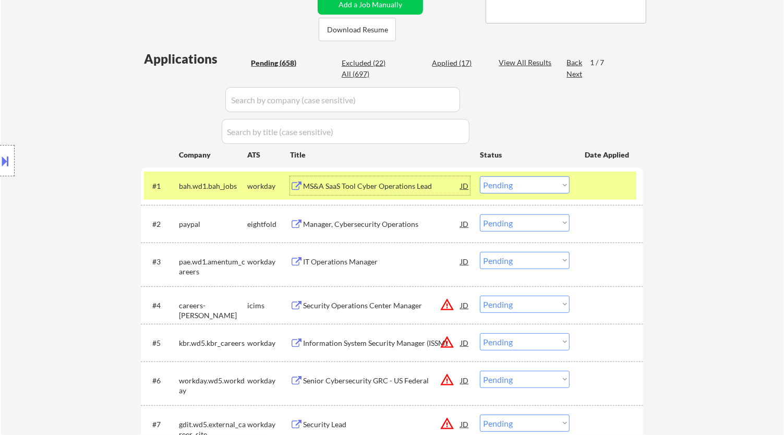
click at [436, 185] on div "MS&A SaaS Tool Cyber Operations Lead" at bounding box center [382, 186] width 158 height 10
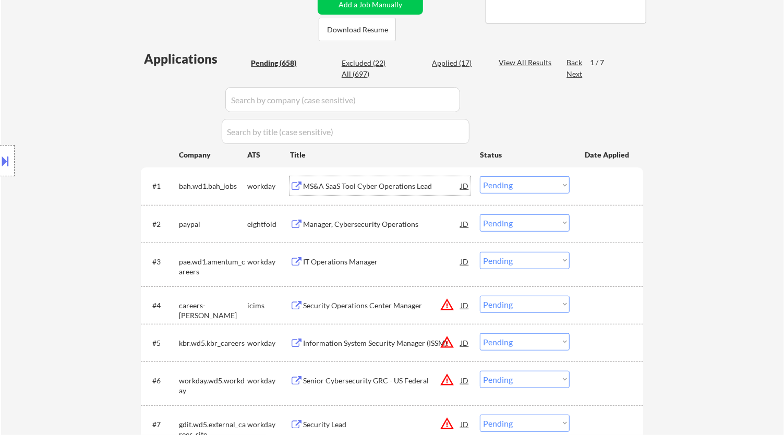
click at [447, 61] on div "Applied (17)" at bounding box center [458, 63] width 52 height 10
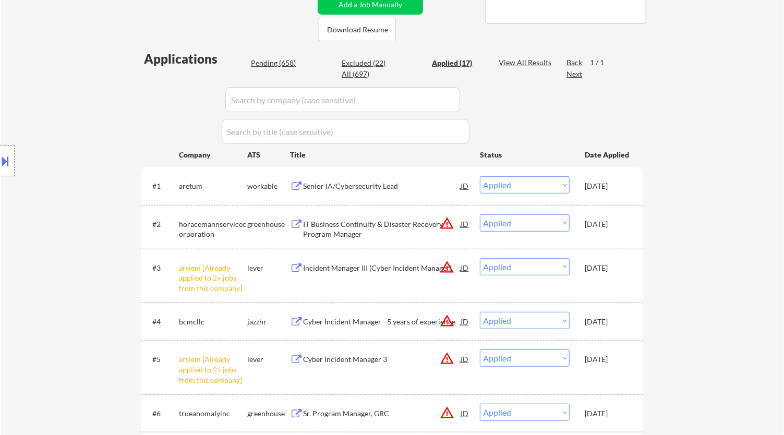
click at [457, 98] on input "input" at bounding box center [342, 99] width 235 height 25
paste input "[PERSON_NAME]"
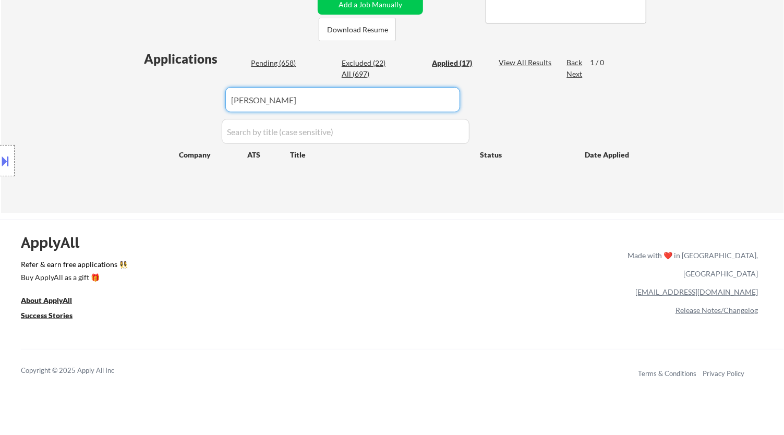
drag, startPoint x: 371, startPoint y: 97, endPoint x: 188, endPoint y: 100, distance: 183.2
click at [188, 100] on div "Applications Pending (658) Excluded (22) Applied (17) All (697) View All Result…" at bounding box center [392, 121] width 502 height 143
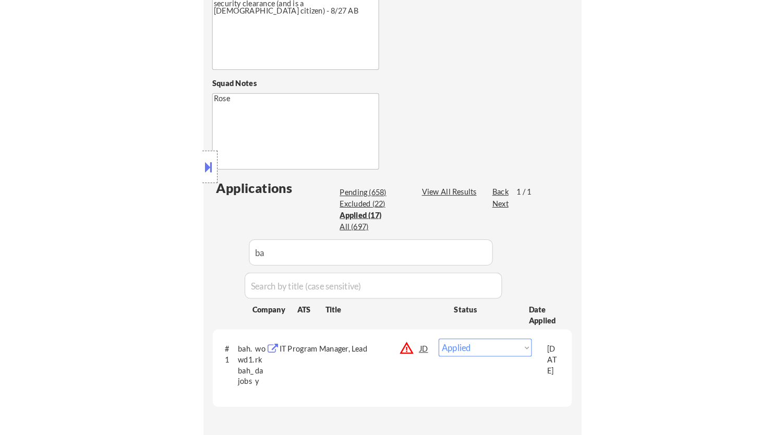
scroll to position [411, 0]
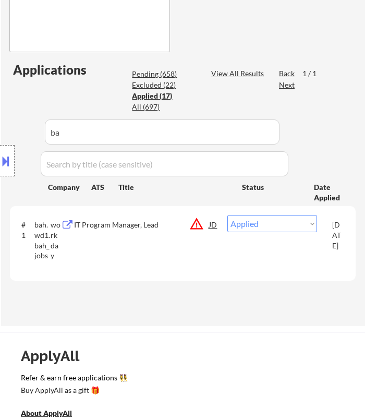
click at [146, 109] on div "Location Inclusions:" at bounding box center [93, 161] width 187 height 194
click at [149, 104] on div "Location Inclusions:" at bounding box center [93, 161] width 187 height 194
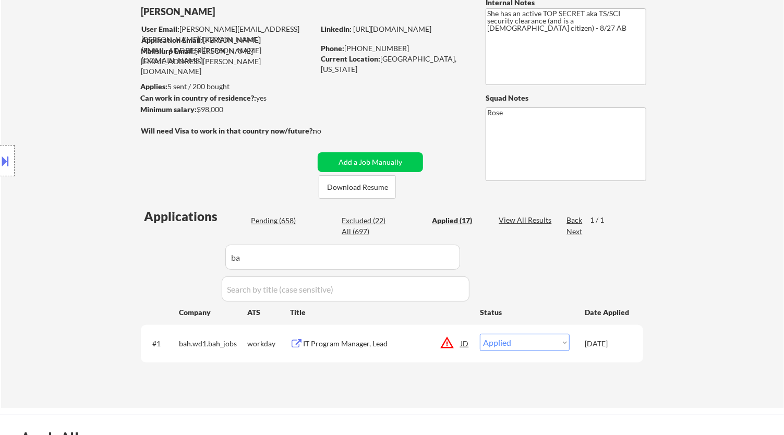
scroll to position [121, 0]
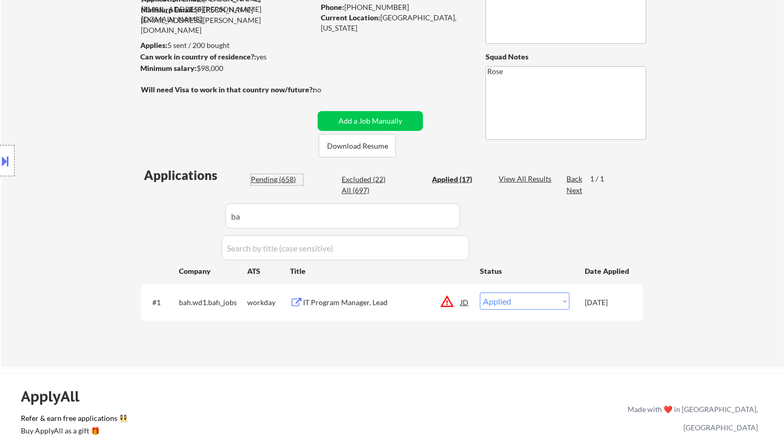
click at [282, 175] on div "Pending (658)" at bounding box center [277, 179] width 52 height 10
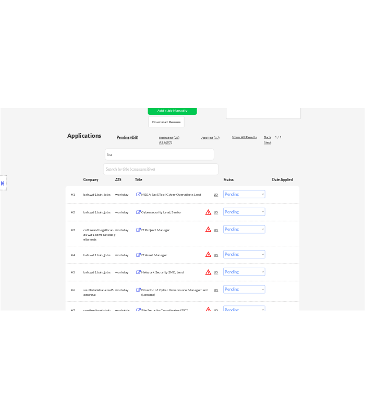
scroll to position [179, 0]
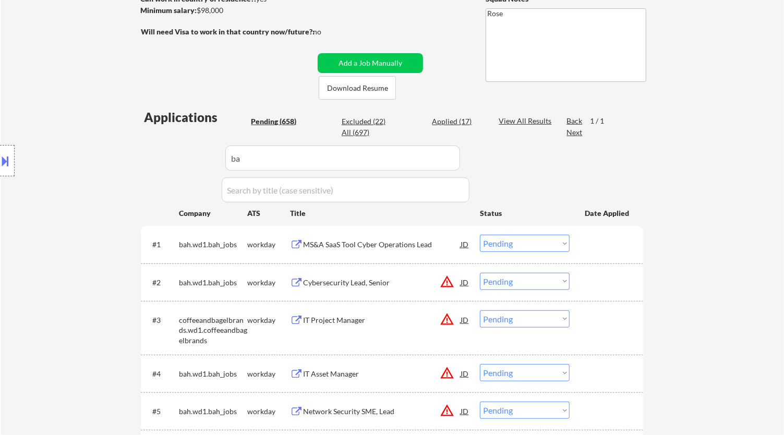
click at [556, 279] on select "Choose an option... Pending Applied Excluded (Questions) Excluded (Expired) Exc…" at bounding box center [525, 281] width 90 height 17
click at [480, 273] on select "Choose an option... Pending Applied Excluded (Questions) Excluded (Expired) Exc…" at bounding box center [525, 281] width 90 height 17
click at [548, 244] on select "Choose an option... Pending Applied Excluded (Questions) Excluded (Expired) Exc…" at bounding box center [525, 243] width 90 height 17
click at [480, 235] on select "Choose an option... Pending Applied Excluded (Questions) Excluded (Expired) Exc…" at bounding box center [525, 243] width 90 height 17
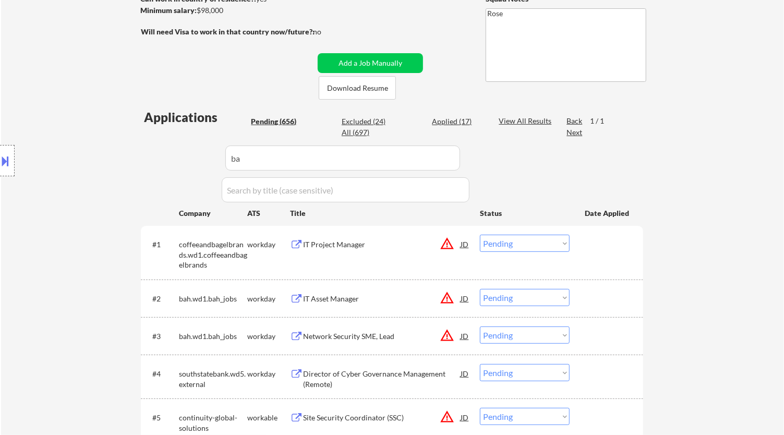
click at [535, 295] on select "Choose an option... Pending Applied Excluded (Questions) Excluded (Expired) Exc…" at bounding box center [525, 297] width 90 height 17
click at [480, 289] on select "Choose an option... Pending Applied Excluded (Questions) Excluded (Expired) Exc…" at bounding box center [525, 297] width 90 height 17
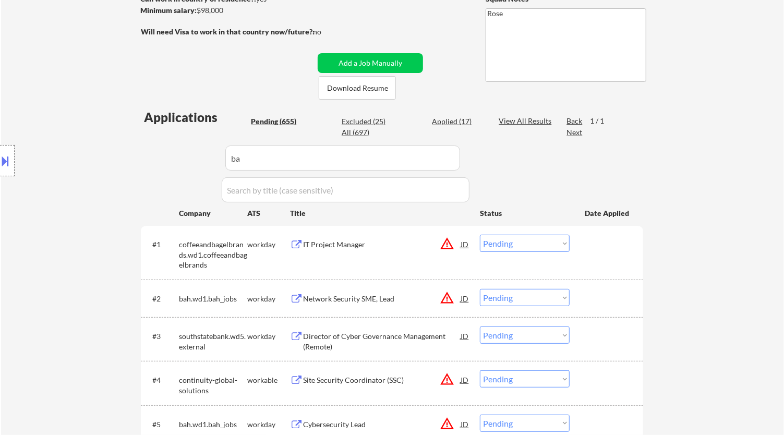
click at [544, 297] on select "Choose an option... Pending Applied Excluded (Questions) Excluded (Expired) Exc…" at bounding box center [525, 297] width 90 height 17
click at [480, 289] on select "Choose an option... Pending Applied Excluded (Questions) Excluded (Expired) Exc…" at bounding box center [525, 297] width 90 height 17
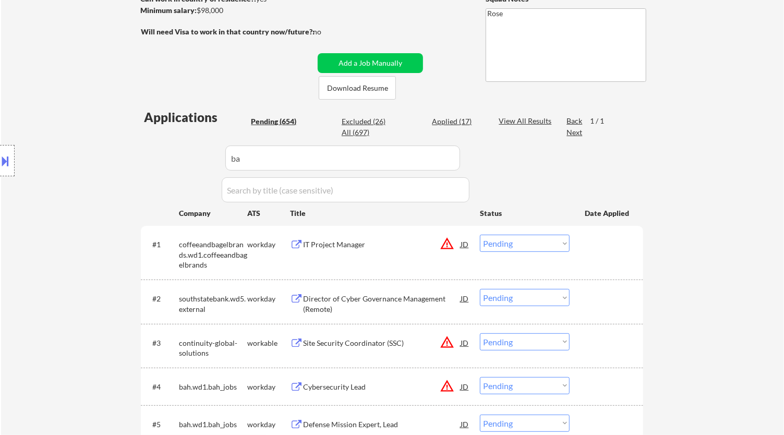
click at [369, 262] on div "#1 coffeeandbagelbrands.wd1.coffeeandbagelbrands workday IT Project Manager JD …" at bounding box center [390, 252] width 493 height 45
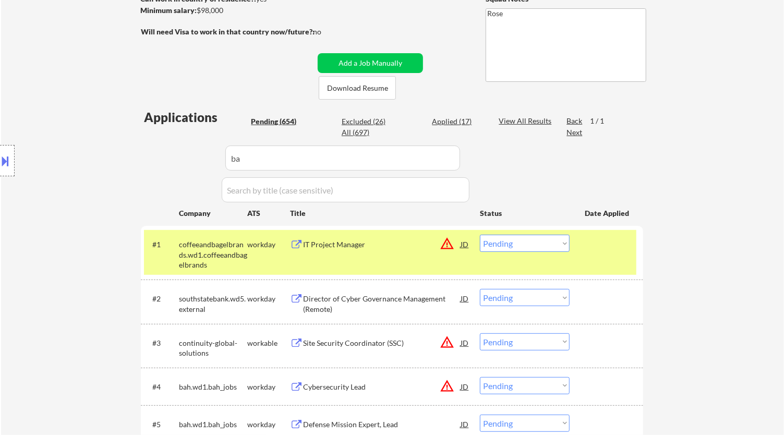
click at [393, 244] on div "IT Project Manager" at bounding box center [382, 244] width 158 height 10
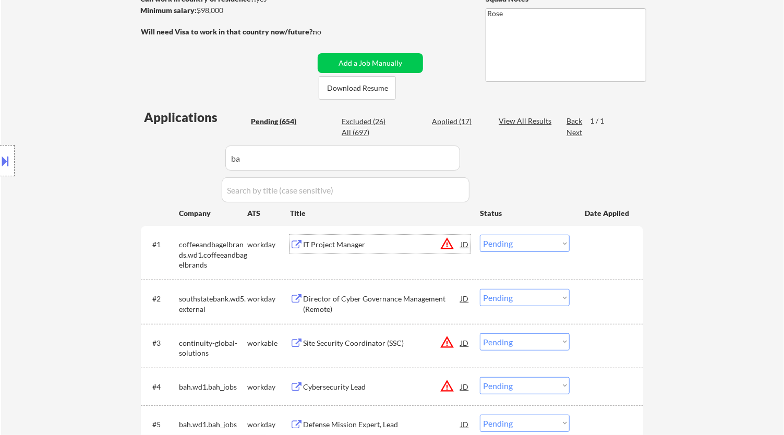
click at [549, 243] on select "Choose an option... Pending Applied Excluded (Questions) Excluded (Expired) Exc…" at bounding box center [525, 243] width 90 height 17
click at [480, 235] on select "Choose an option... Pending Applied Excluded (Questions) Excluded (Expired) Exc…" at bounding box center [525, 243] width 90 height 17
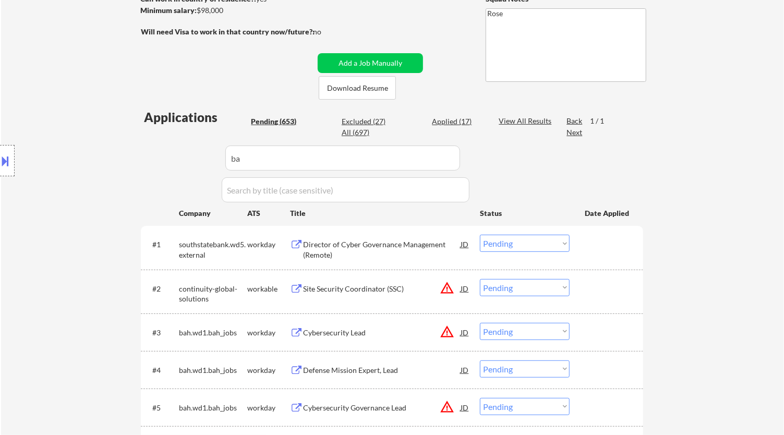
click at [408, 241] on div "Director of Cyber Governance Management (Remote)" at bounding box center [382, 249] width 158 height 20
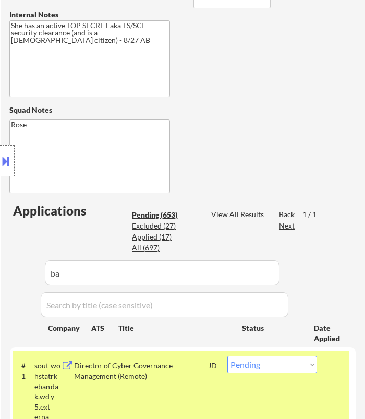
scroll to position [353, 0]
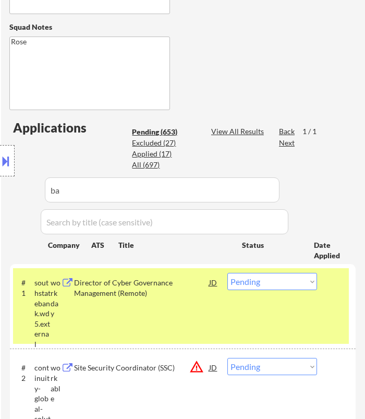
click at [300, 282] on select "Choose an option... Pending Applied Excluded (Questions) Excluded (Expired) Exc…" at bounding box center [272, 281] width 90 height 17
click at [227, 273] on select "Choose an option... Pending Applied Excluded (Questions) Excluded (Expired) Exc…" at bounding box center [272, 281] width 90 height 17
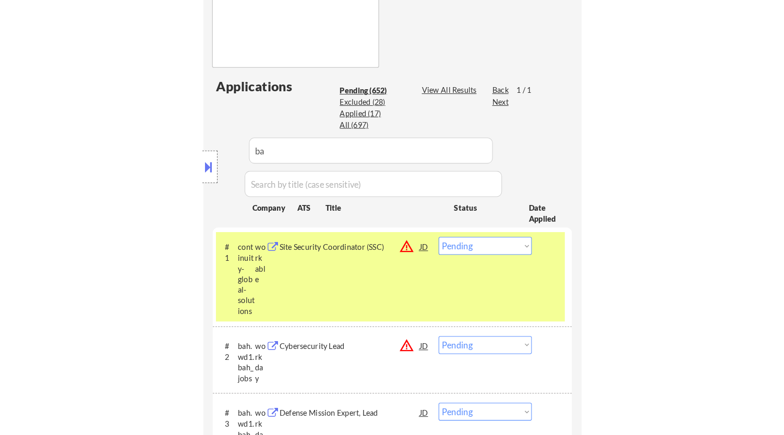
scroll to position [411, 0]
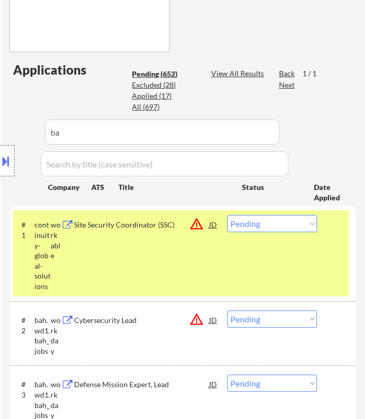
click at [173, 243] on div "Location Inclusions:" at bounding box center [93, 161] width 187 height 194
click at [182, 227] on div "Location Inclusions:" at bounding box center [93, 161] width 187 height 194
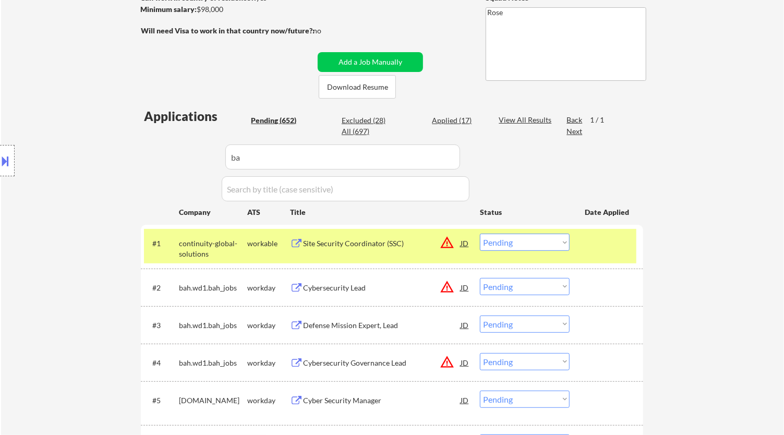
scroll to position [179, 0]
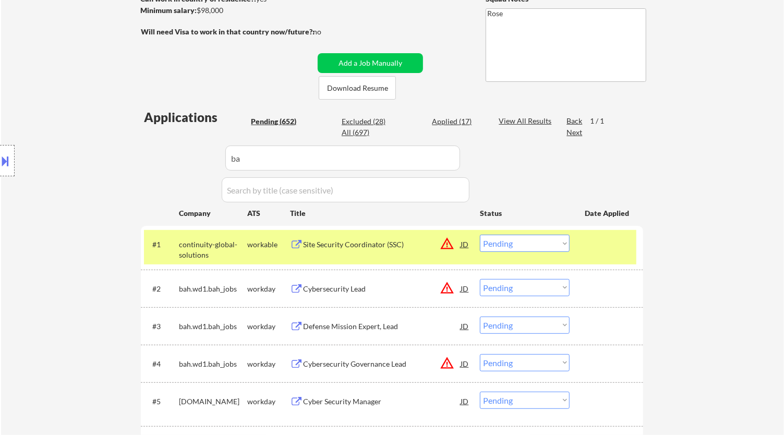
click at [531, 244] on select "Choose an option... Pending Applied Excluded (Questions) Excluded (Expired) Exc…" at bounding box center [525, 243] width 90 height 17
click at [372, 248] on div "Site Security Coordinator (SSC)" at bounding box center [382, 244] width 158 height 10
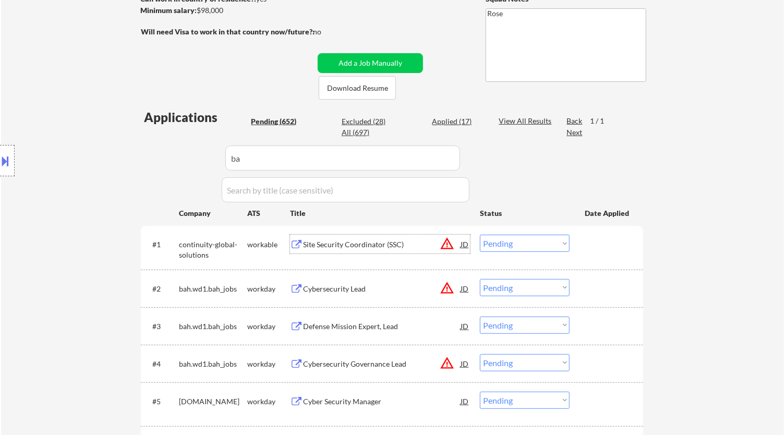
click at [11, 160] on div at bounding box center [7, 160] width 15 height 31
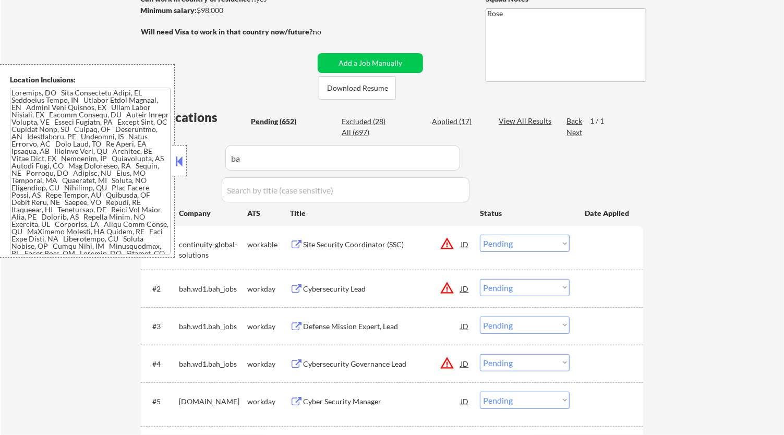
scroll to position [111, 0]
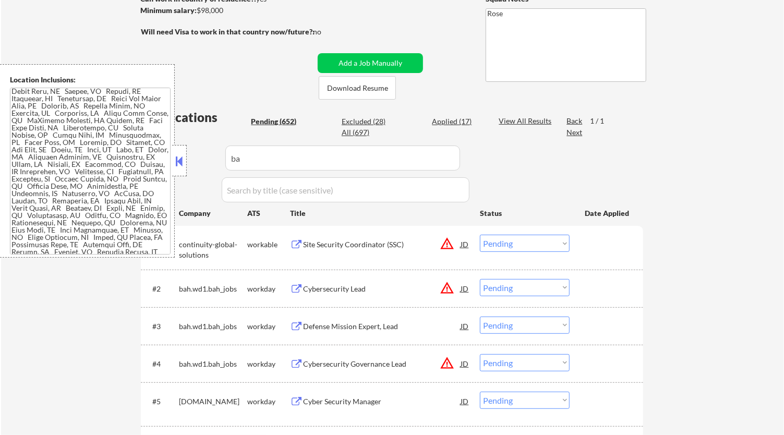
click at [176, 165] on button at bounding box center [179, 161] width 11 height 16
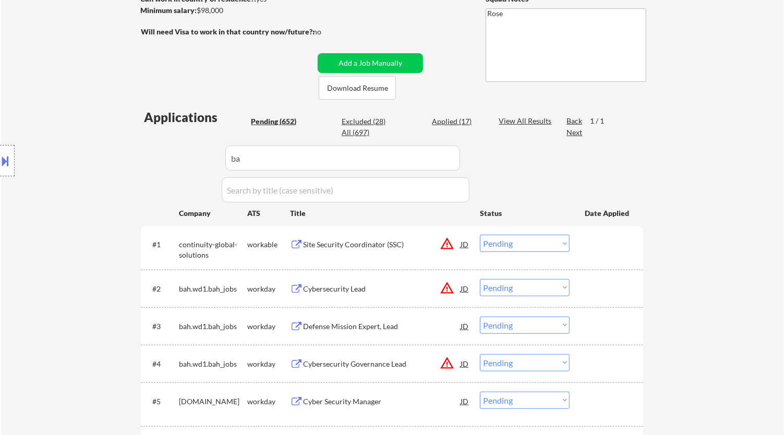
click at [544, 241] on select "Choose an option... Pending Applied Excluded (Questions) Excluded (Expired) Exc…" at bounding box center [525, 243] width 90 height 17
click at [480, 235] on select "Choose an option... Pending Applied Excluded (Questions) Excluded (Expired) Exc…" at bounding box center [525, 243] width 90 height 17
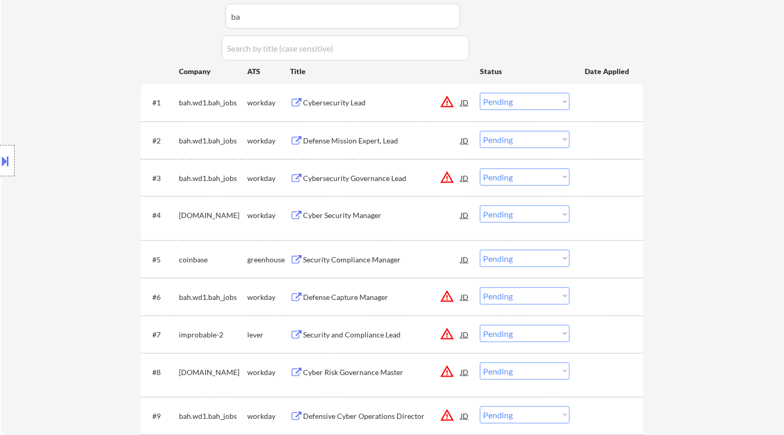
scroll to position [353, 0]
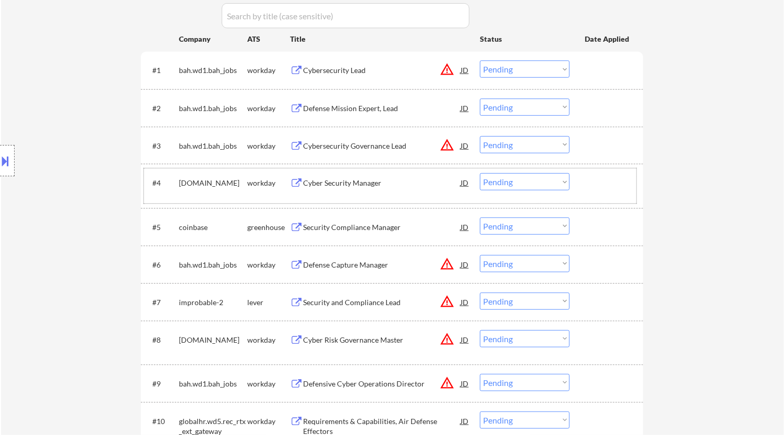
click at [388, 193] on div "#4 [DOMAIN_NAME] workday Cyber Security Manager JD warning_amber Choose an opti…" at bounding box center [390, 186] width 493 height 34
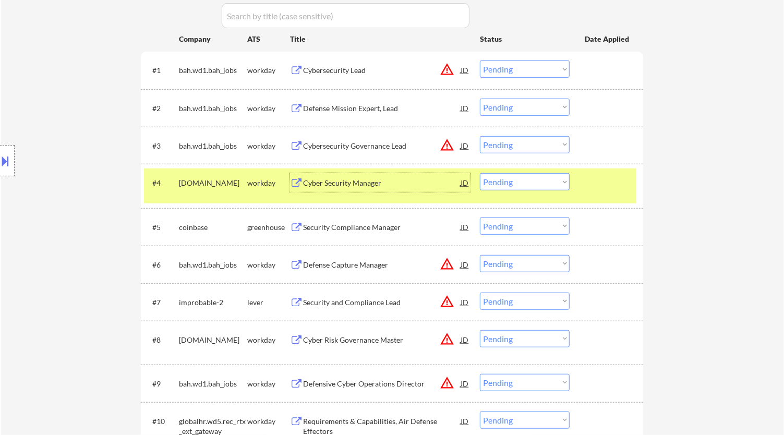
click at [409, 184] on div "Cyber Security Manager" at bounding box center [382, 183] width 158 height 10
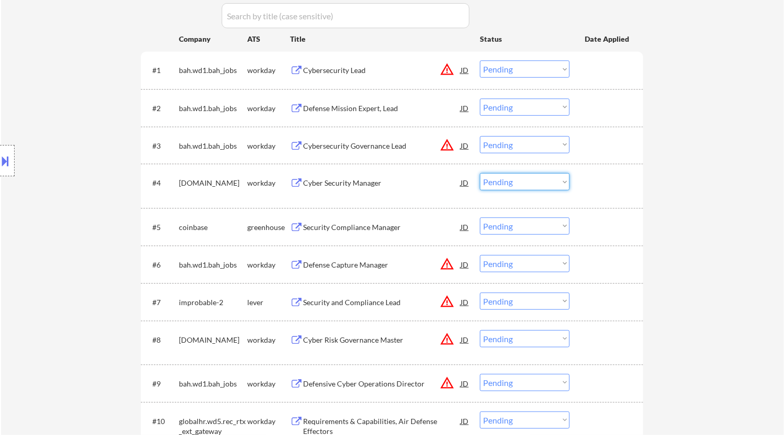
click at [552, 181] on select "Choose an option... Pending Applied Excluded (Questions) Excluded (Expired) Exc…" at bounding box center [525, 181] width 90 height 17
click at [480, 173] on select "Choose an option... Pending Applied Excluded (Questions) Excluded (Expired) Exc…" at bounding box center [525, 181] width 90 height 17
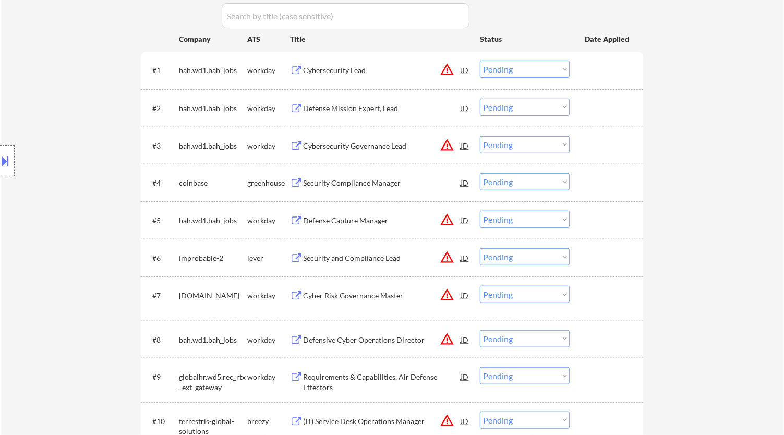
click at [356, 183] on div "Security Compliance Manager" at bounding box center [382, 183] width 158 height 10
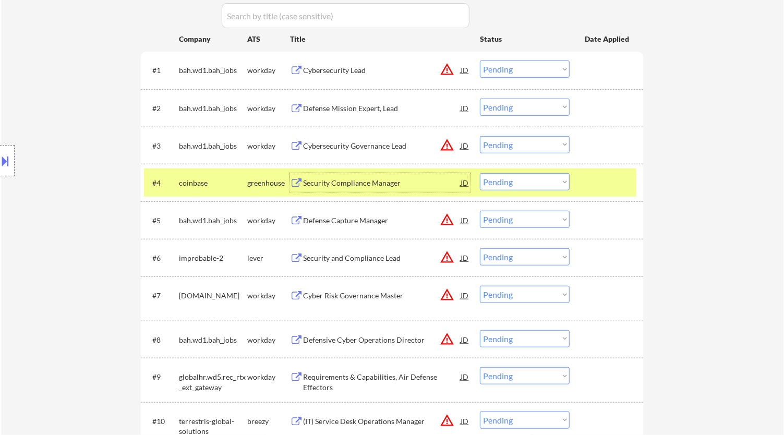
click at [529, 178] on select "Choose an option... Pending Applied Excluded (Questions) Excluded (Expired) Exc…" at bounding box center [525, 181] width 90 height 17
click at [480, 173] on select "Choose an option... Pending Applied Excluded (Questions) Excluded (Expired) Exc…" at bounding box center [525, 181] width 90 height 17
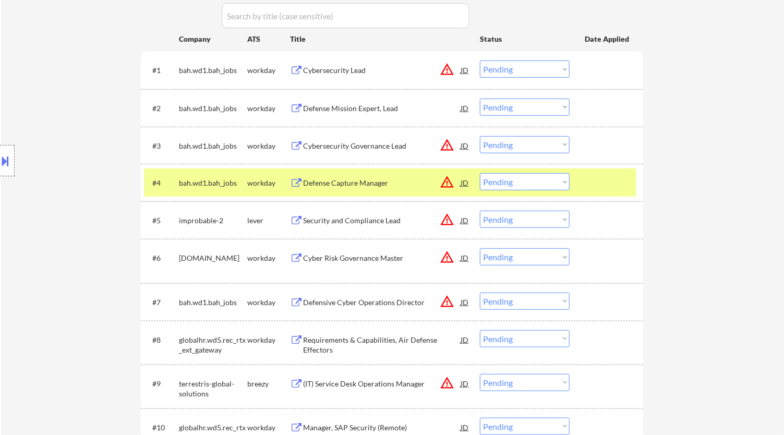
click at [372, 219] on div "Security and Compliance Lead" at bounding box center [382, 220] width 158 height 10
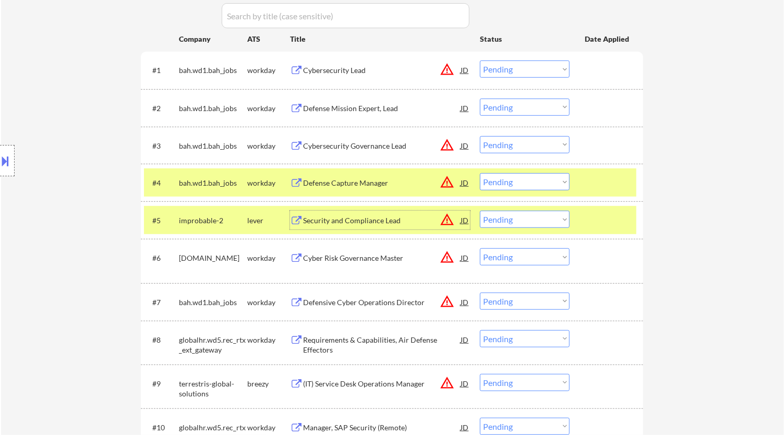
click at [604, 181] on div at bounding box center [608, 182] width 46 height 19
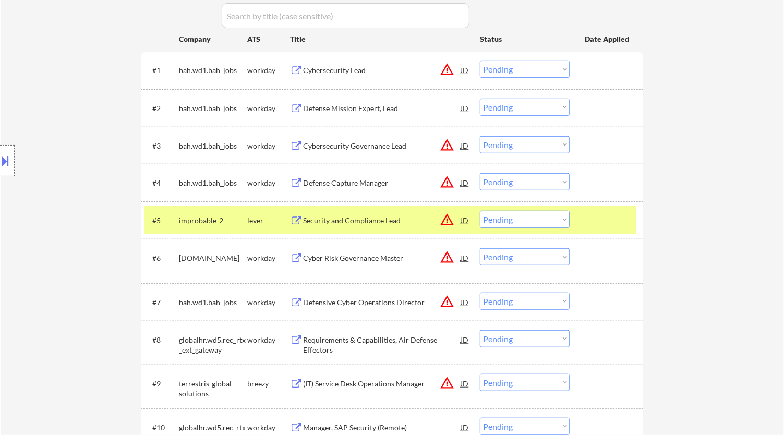
click at [544, 222] on select "Choose an option... Pending Applied Excluded (Questions) Excluded (Expired) Exc…" at bounding box center [525, 219] width 90 height 17
click at [480, 211] on select "Choose an option... Pending Applied Excluded (Questions) Excluded (Expired) Exc…" at bounding box center [525, 219] width 90 height 17
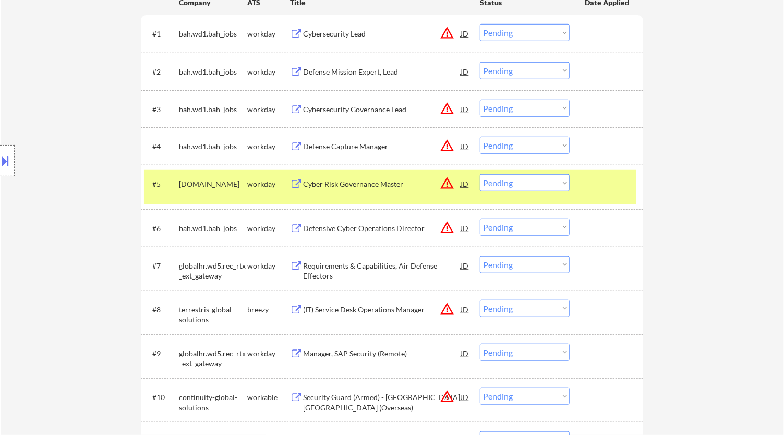
scroll to position [411, 0]
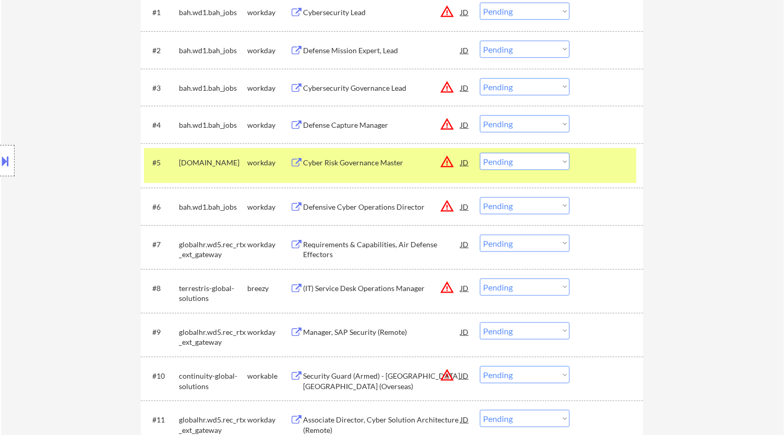
click at [406, 166] on div "Cyber Risk Governance Master" at bounding box center [382, 163] width 158 height 10
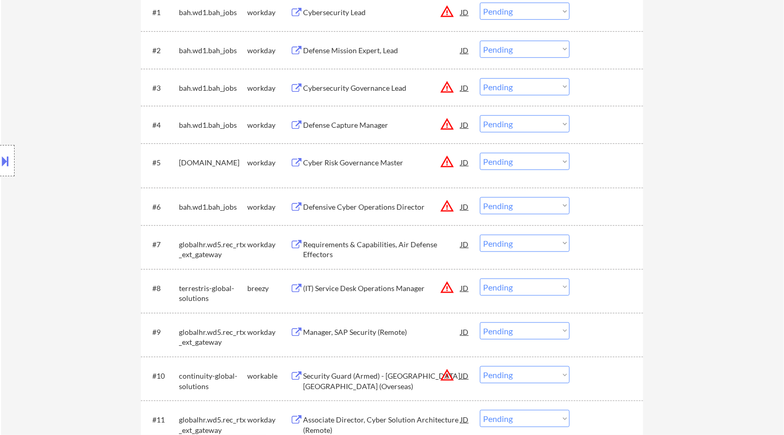
click at [521, 160] on select "Choose an option... Pending Applied Excluded (Questions) Excluded (Expired) Exc…" at bounding box center [525, 161] width 90 height 17
click at [480, 153] on select "Choose an option... Pending Applied Excluded (Questions) Excluded (Expired) Exc…" at bounding box center [525, 161] width 90 height 17
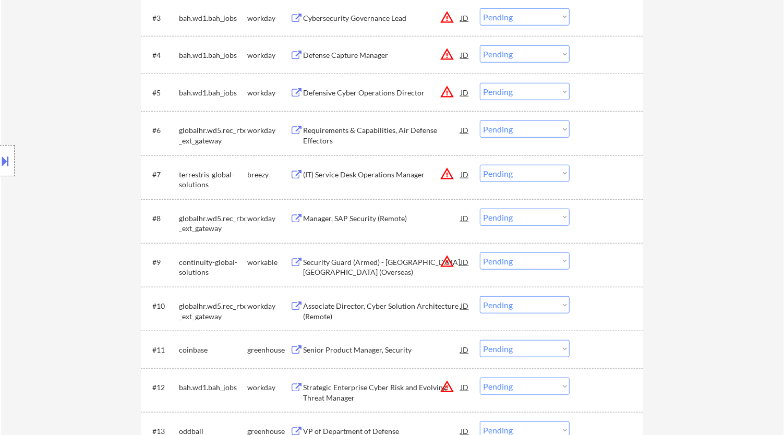
scroll to position [469, 0]
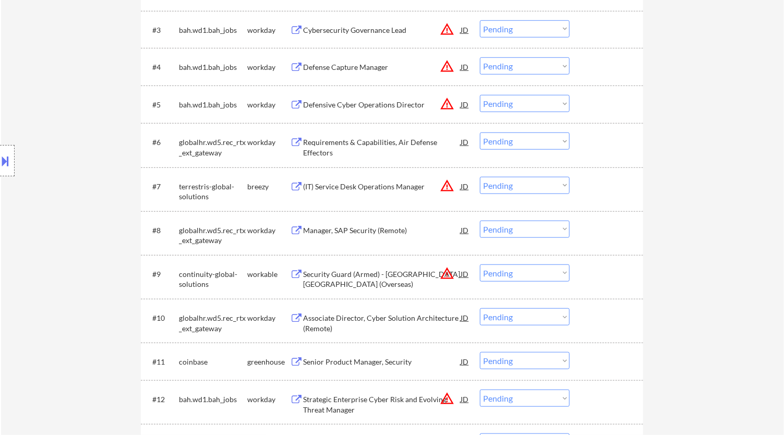
click at [421, 137] on div "Requirements & Capabilities, Air Defense Effectors" at bounding box center [382, 145] width 158 height 25
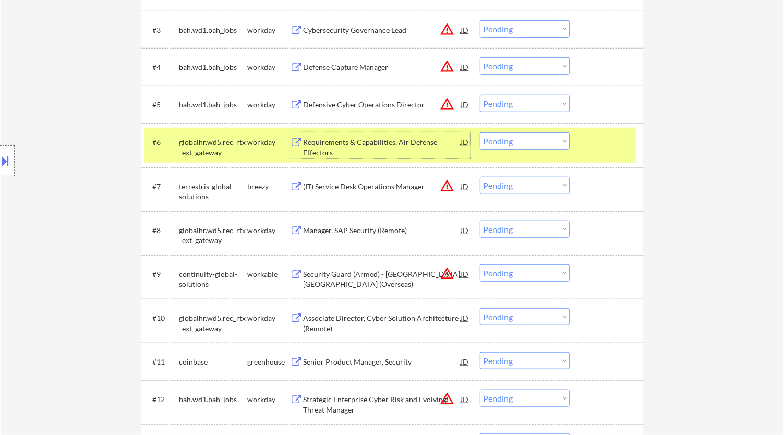
click at [548, 140] on select "Choose an option... Pending Applied Excluded (Questions) Excluded (Expired) Exc…" at bounding box center [525, 141] width 90 height 17
click at [480, 133] on select "Choose an option... Pending Applied Excluded (Questions) Excluded (Expired) Exc…" at bounding box center [525, 141] width 90 height 17
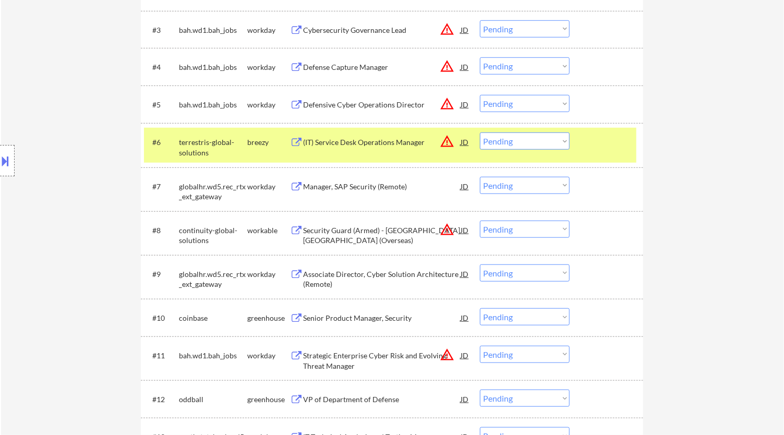
click at [377, 140] on div "(IT) Service Desk Operations Manager" at bounding box center [382, 142] width 158 height 10
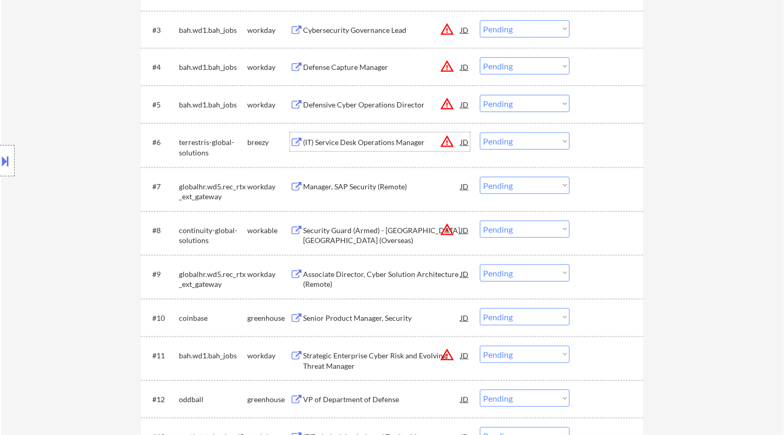
click at [522, 139] on select "Choose an option... Pending Applied Excluded (Questions) Excluded (Expired) Exc…" at bounding box center [525, 141] width 90 height 17
click at [480, 133] on select "Choose an option... Pending Applied Excluded (Questions) Excluded (Expired) Exc…" at bounding box center [525, 141] width 90 height 17
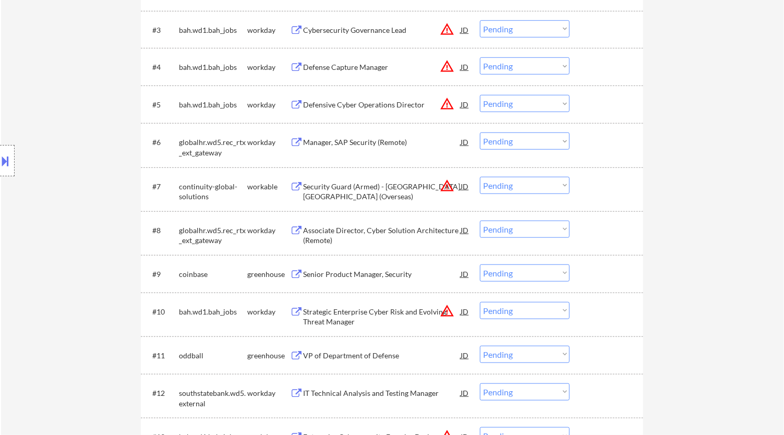
click at [382, 145] on div "Manager, SAP Security (Remote)" at bounding box center [382, 142] width 158 height 10
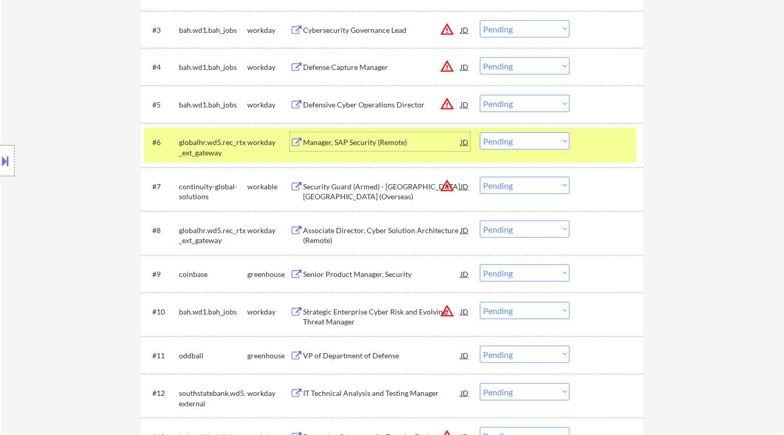
click at [554, 137] on select "Choose an option... Pending Applied Excluded (Questions) Excluded (Expired) Exc…" at bounding box center [525, 141] width 90 height 17
click at [480, 133] on select "Choose an option... Pending Applied Excluded (Questions) Excluded (Expired) Exc…" at bounding box center [525, 141] width 90 height 17
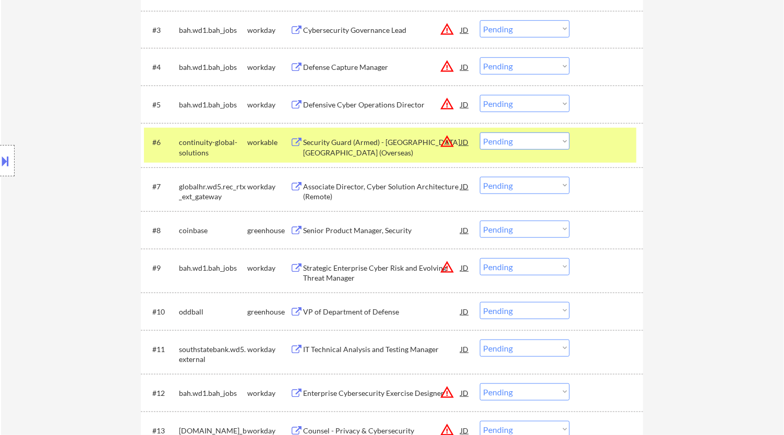
click at [403, 147] on div "Security Guard (Armed) - [GEOGRAPHIC_DATA] [GEOGRAPHIC_DATA] (Overseas)" at bounding box center [382, 147] width 158 height 20
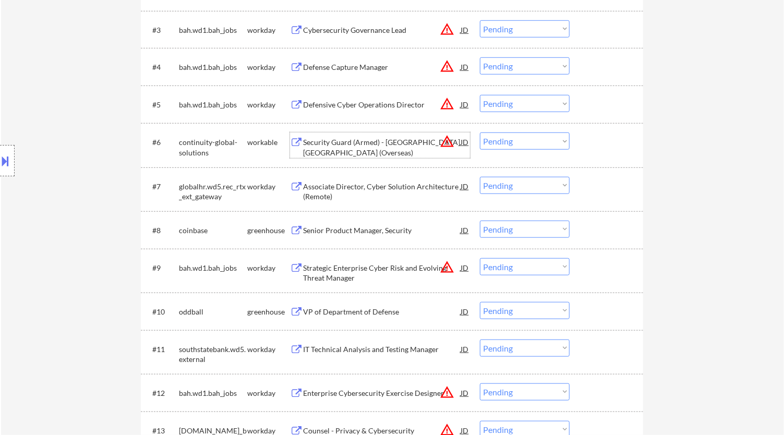
click at [549, 139] on select "Choose an option... Pending Applied Excluded (Questions) Excluded (Expired) Exc…" at bounding box center [525, 141] width 90 height 17
click at [480, 133] on select "Choose an option... Pending Applied Excluded (Questions) Excluded (Expired) Exc…" at bounding box center [525, 141] width 90 height 17
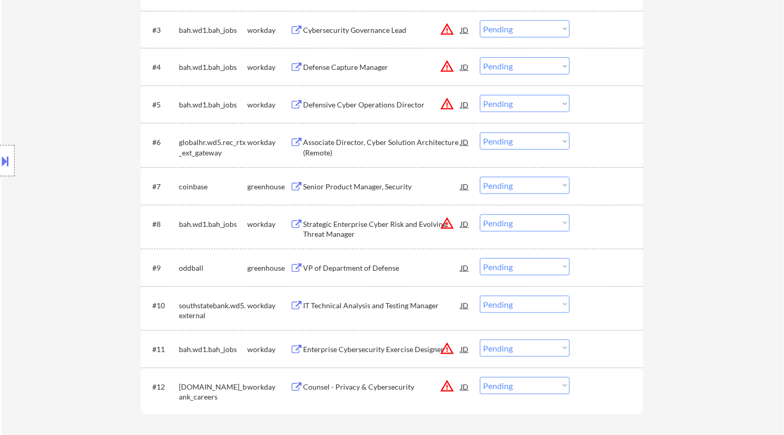
click at [404, 155] on div "Associate Director, Cyber Solution Architecture (Remote)" at bounding box center [382, 147] width 158 height 20
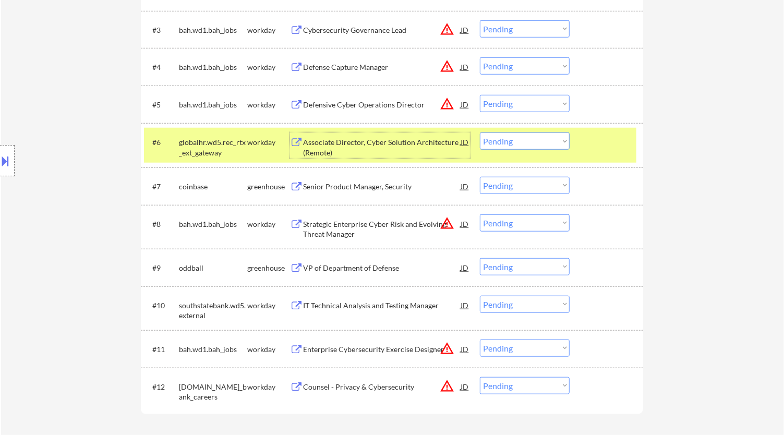
click at [552, 135] on select "Choose an option... Pending Applied Excluded (Questions) Excluded (Expired) Exc…" at bounding box center [525, 141] width 90 height 17
click at [480, 133] on select "Choose an option... Pending Applied Excluded (Questions) Excluded (Expired) Exc…" at bounding box center [525, 141] width 90 height 17
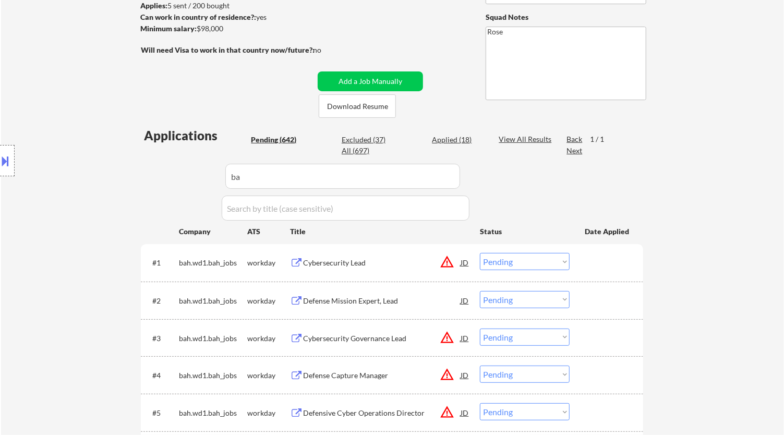
scroll to position [179, 0]
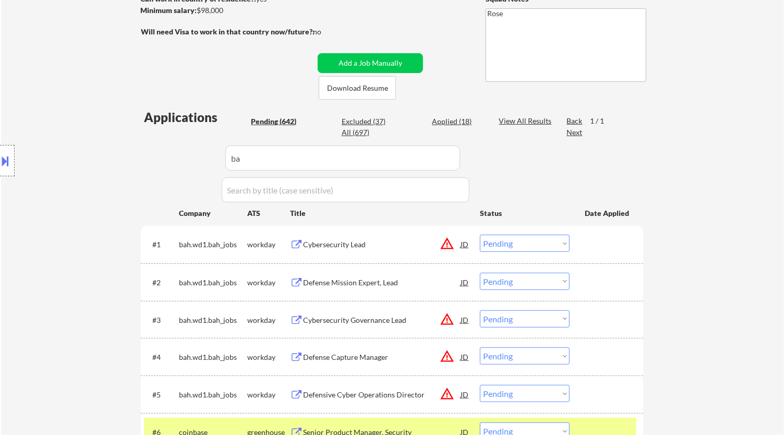
click at [343, 155] on input "input" at bounding box center [342, 158] width 235 height 25
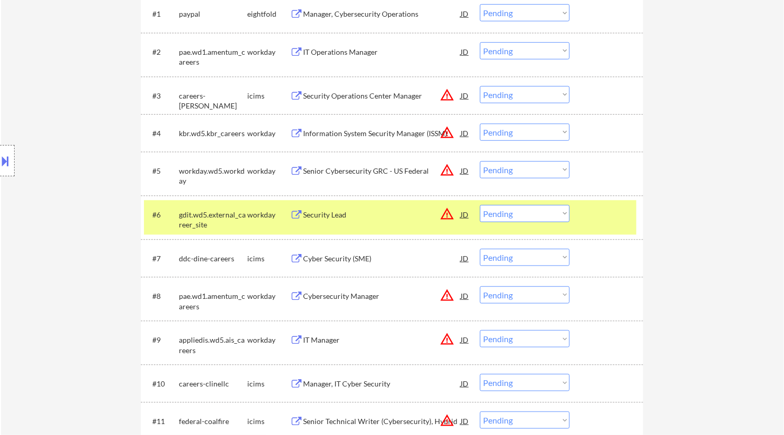
scroll to position [411, 0]
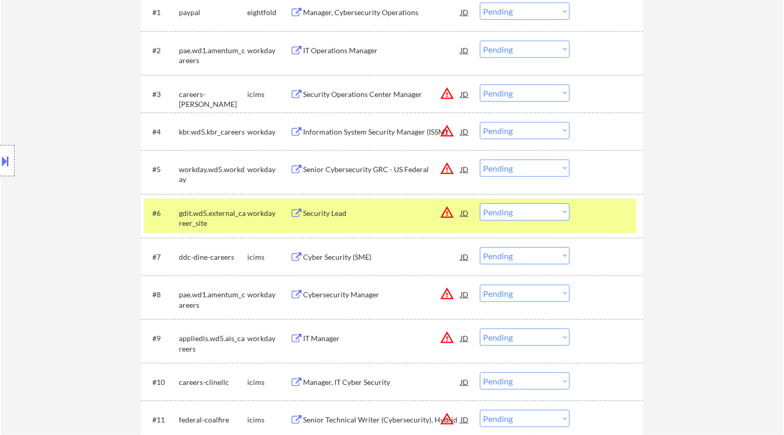
click at [633, 214] on div "#6 gdit.wd5.external_career_site workday Security Lead JD warning_amber Choose …" at bounding box center [390, 216] width 493 height 34
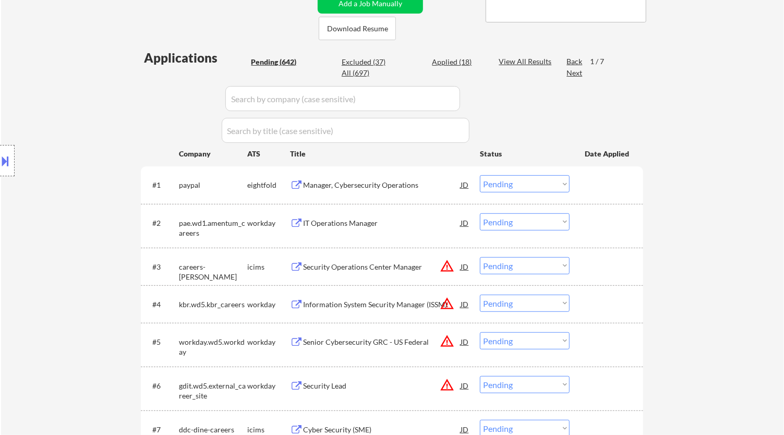
scroll to position [237, 0]
click at [396, 191] on div "Manager, Cybersecurity Operations" at bounding box center [382, 185] width 158 height 19
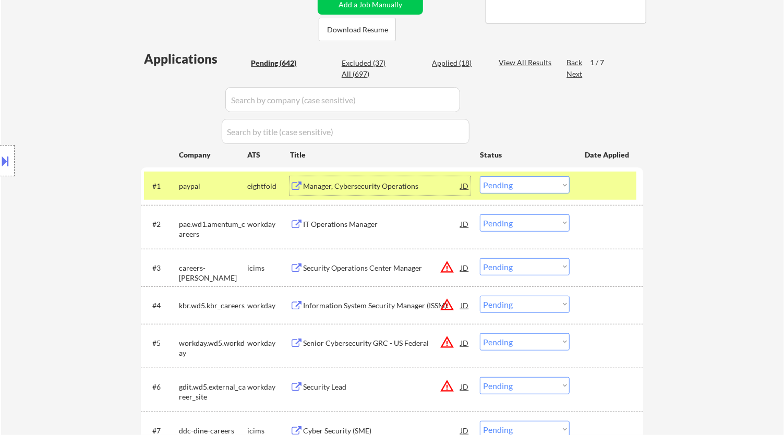
click at [519, 184] on select "Choose an option... Pending Applied Excluded (Questions) Excluded (Expired) Exc…" at bounding box center [525, 184] width 90 height 17
click at [480, 176] on select "Choose an option... Pending Applied Excluded (Questions) Excluded (Expired) Exc…" at bounding box center [525, 184] width 90 height 17
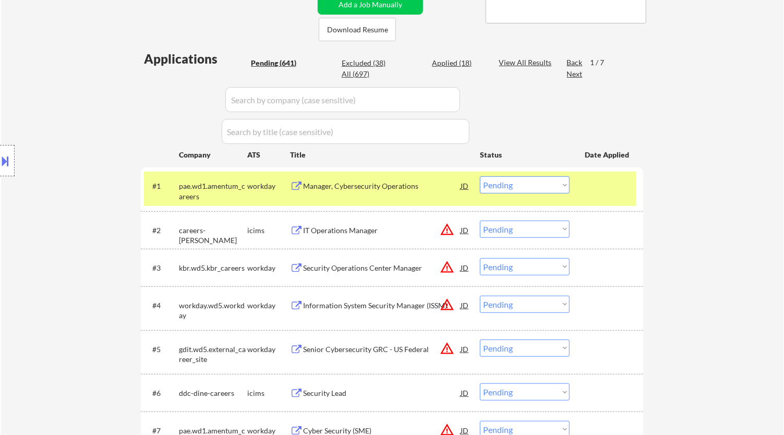
click at [387, 191] on div "Manager, Cybersecurity Operations" at bounding box center [382, 186] width 158 height 10
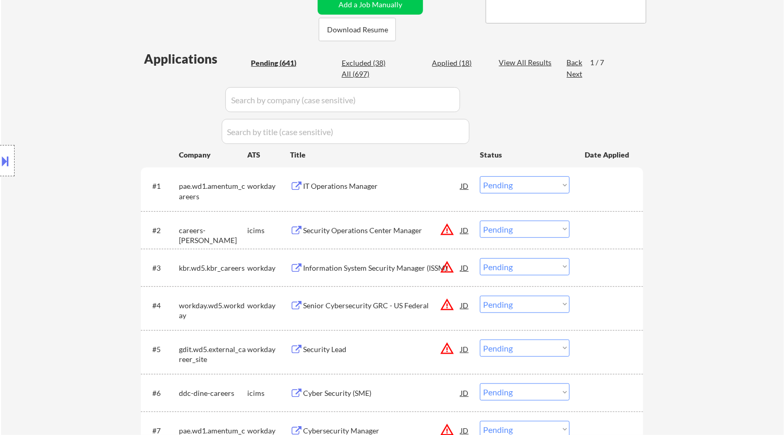
click at [552, 186] on select "Choose an option... Pending Applied Excluded (Questions) Excluded (Expired) Exc…" at bounding box center [525, 184] width 90 height 17
click at [480, 176] on select "Choose an option... Pending Applied Excluded (Questions) Excluded (Expired) Exc…" at bounding box center [525, 184] width 90 height 17
